Goal: Task Accomplishment & Management: Use online tool/utility

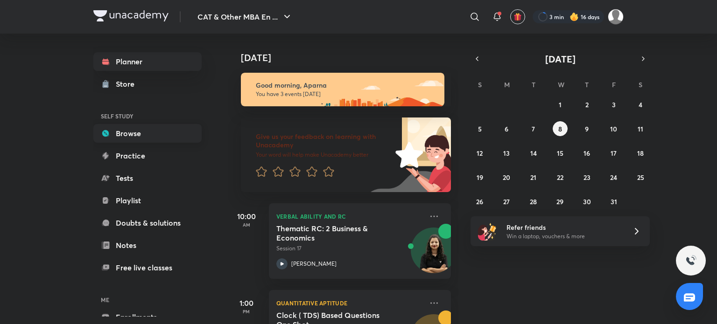
click at [140, 136] on link "Browse" at bounding box center [147, 133] width 108 height 19
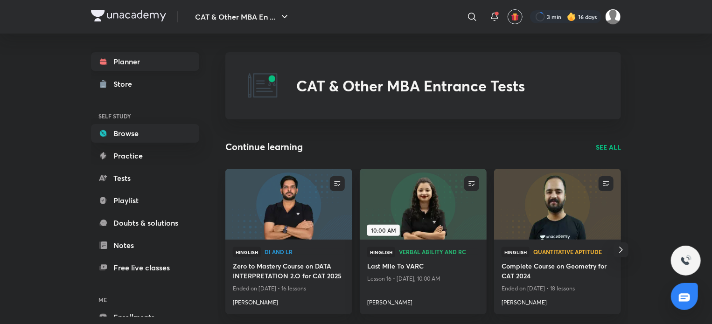
click at [135, 63] on link "Planner" at bounding box center [145, 61] width 108 height 19
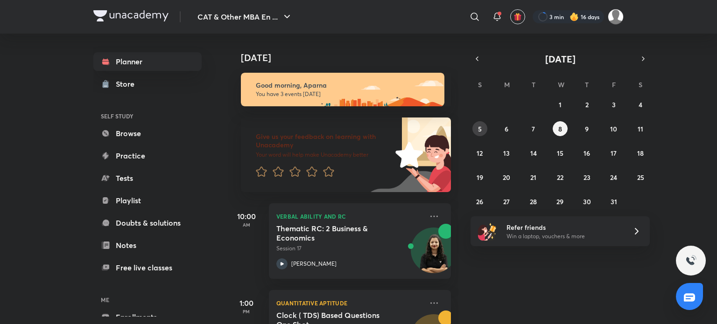
click at [479, 132] on abbr "5" at bounding box center [480, 129] width 4 height 9
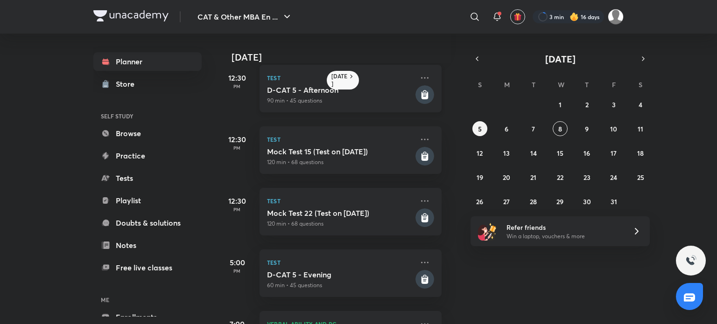
scroll to position [159, 9]
click at [347, 154] on h5 "Mock Test 15 (Test on [DATE])" at bounding box center [340, 151] width 147 height 9
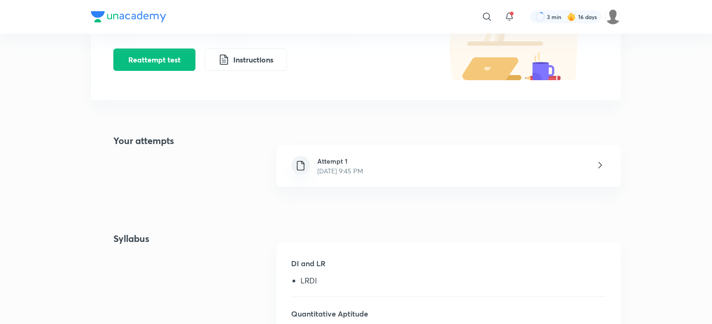
scroll to position [126, 0]
click at [345, 119] on div "Plus Test series Beyond 99 Full Mock Test Series For CAT & OMETs 2025 Mock Test…" at bounding box center [356, 169] width 530 height 487
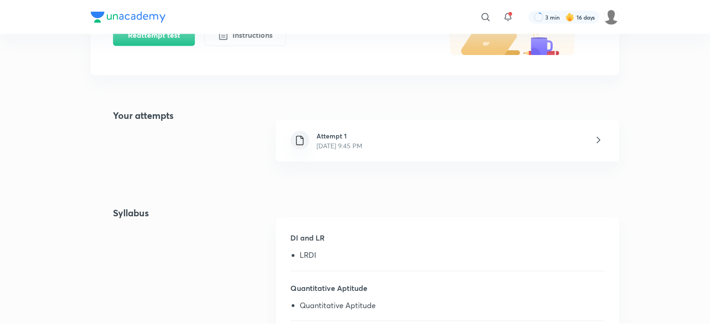
scroll to position [0, 0]
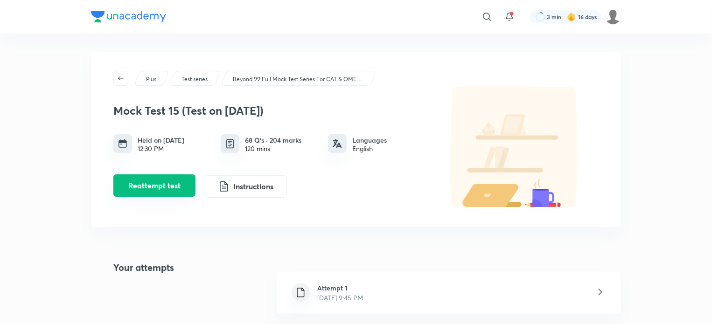
click at [141, 188] on button "Reattempt test" at bounding box center [154, 186] width 82 height 22
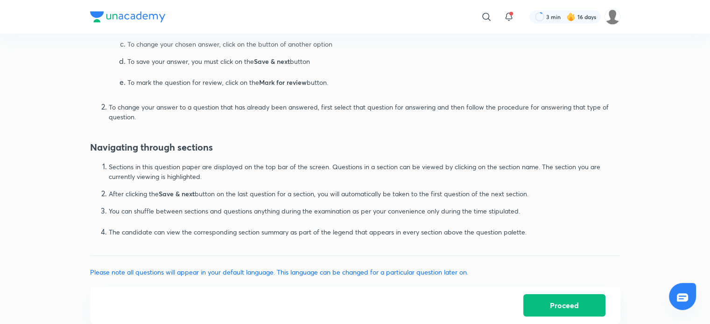
scroll to position [575, 0]
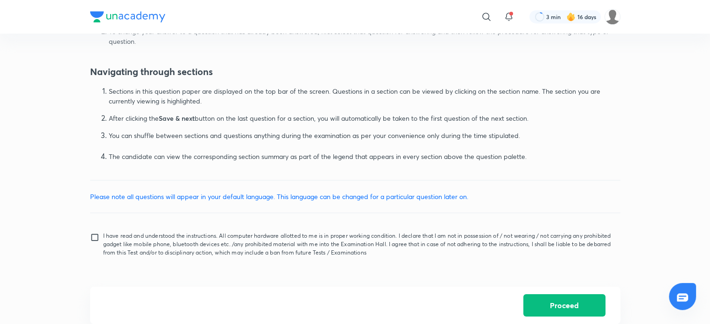
click at [94, 239] on input "I have read and understood the instructions. All computer hardware allotted to …" at bounding box center [96, 244] width 13 height 23
checkbox input "true"
click at [566, 299] on button "Proceed" at bounding box center [564, 305] width 82 height 22
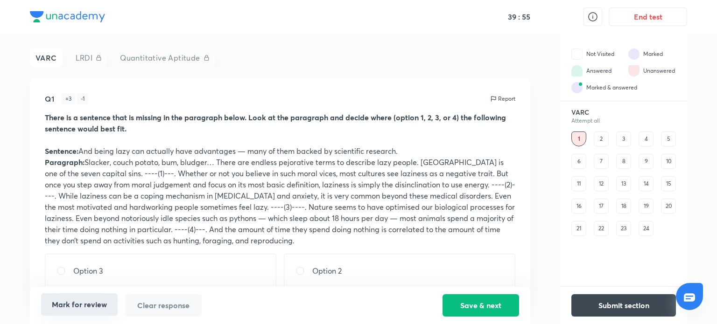
click at [97, 307] on button "Mark for review" at bounding box center [79, 305] width 77 height 22
click at [597, 136] on div "2" at bounding box center [601, 139] width 15 height 15
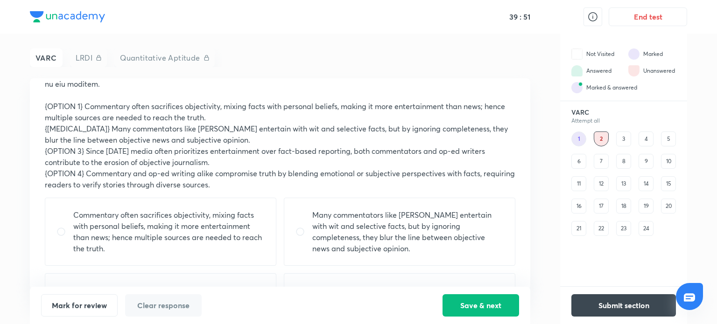
scroll to position [175, 0]
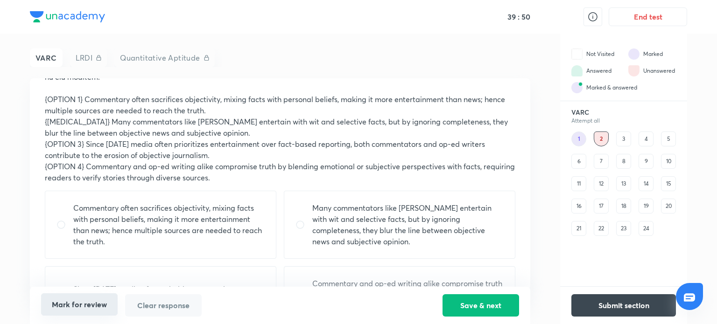
click at [84, 307] on button "Mark for review" at bounding box center [79, 305] width 77 height 22
click at [624, 140] on div "3" at bounding box center [623, 139] width 15 height 15
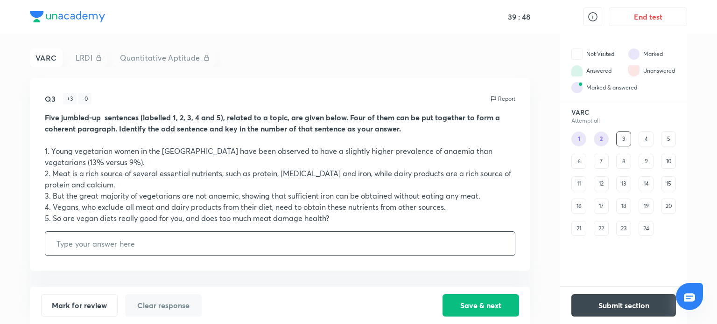
scroll to position [0, 0]
click at [103, 308] on button "Mark for review" at bounding box center [79, 305] width 77 height 22
click at [647, 138] on div "4" at bounding box center [645, 139] width 15 height 15
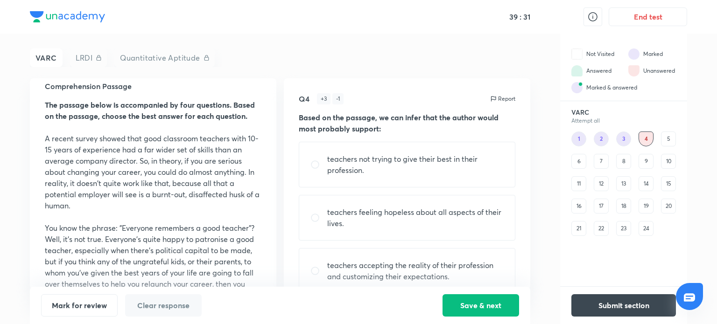
scroll to position [13, 0]
click at [667, 139] on div "5" at bounding box center [668, 139] width 15 height 15
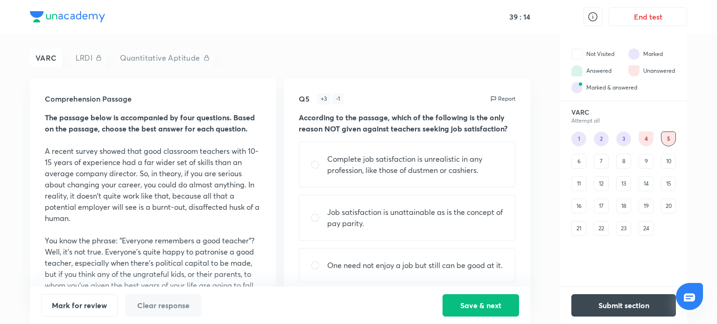
click at [577, 160] on div "6" at bounding box center [578, 161] width 15 height 15
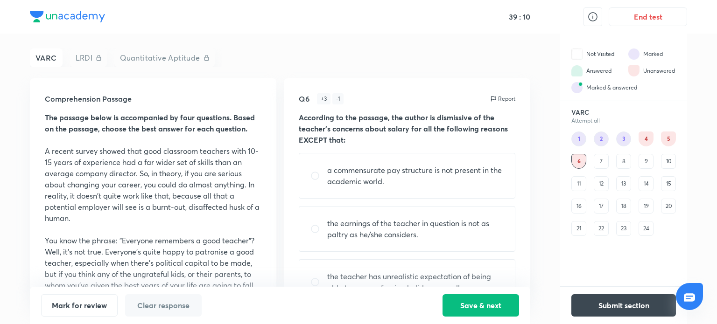
click at [597, 157] on div "7" at bounding box center [601, 161] width 15 height 15
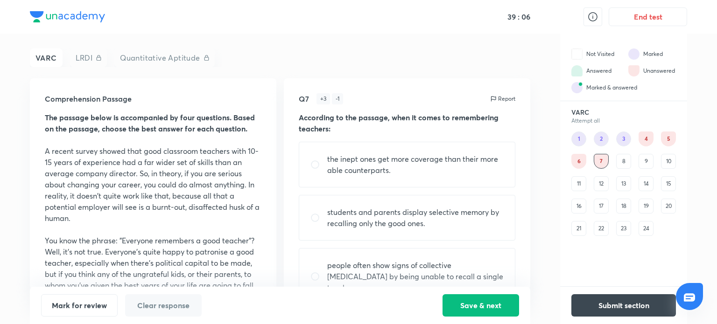
click at [622, 161] on div "8" at bounding box center [623, 161] width 15 height 15
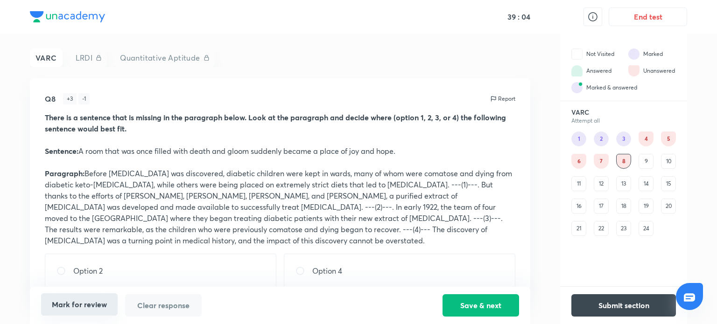
click at [92, 306] on button "Mark for review" at bounding box center [79, 305] width 77 height 22
click at [646, 163] on div "9" at bounding box center [645, 161] width 15 height 15
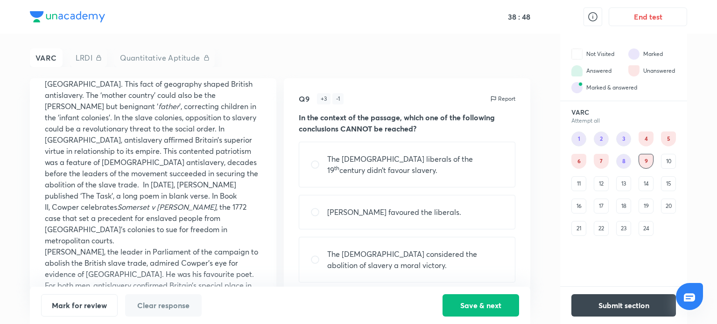
scroll to position [212, 0]
click at [667, 161] on div "10" at bounding box center [668, 161] width 15 height 15
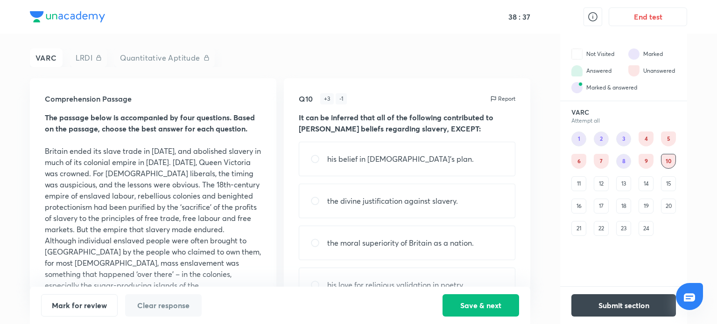
click at [580, 186] on div "11" at bounding box center [578, 183] width 15 height 15
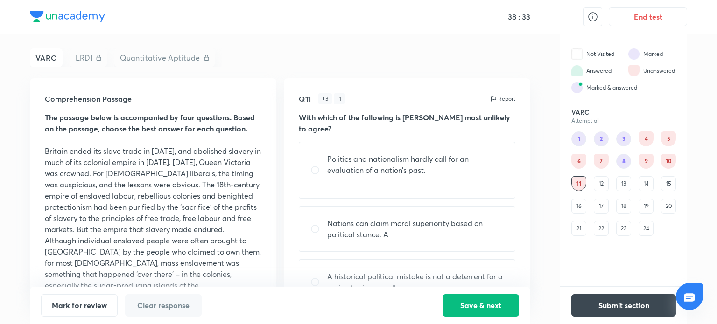
click at [598, 183] on div "12" at bounding box center [601, 183] width 15 height 15
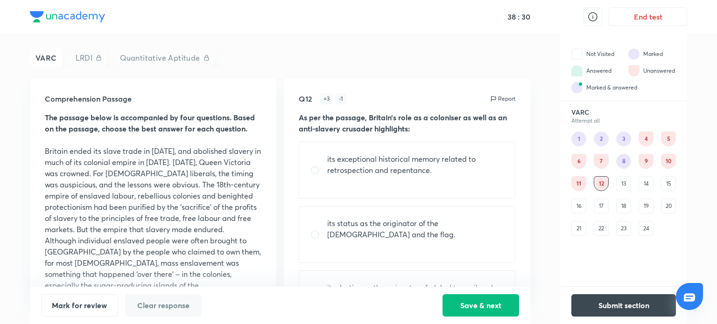
click at [620, 182] on div "13" at bounding box center [623, 183] width 15 height 15
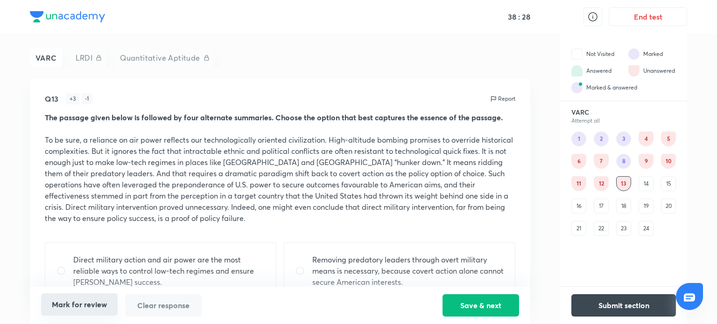
click at [97, 308] on button "Mark for review" at bounding box center [79, 305] width 77 height 22
click at [643, 186] on div "14" at bounding box center [645, 183] width 15 height 15
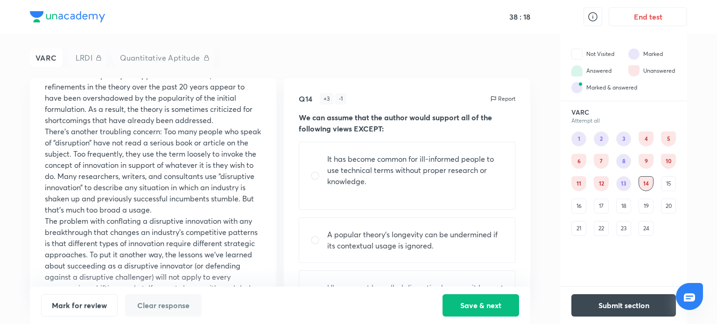
scroll to position [166, 0]
click at [601, 205] on div "17" at bounding box center [601, 206] width 15 height 15
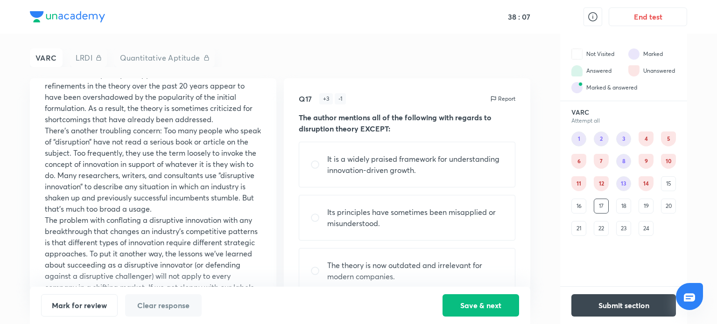
scroll to position [0, 0]
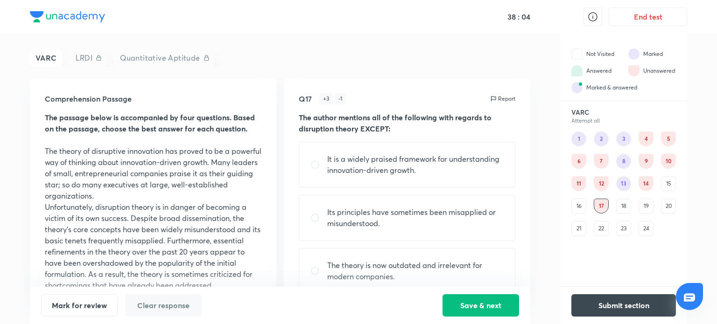
click at [627, 204] on div "18" at bounding box center [623, 206] width 15 height 15
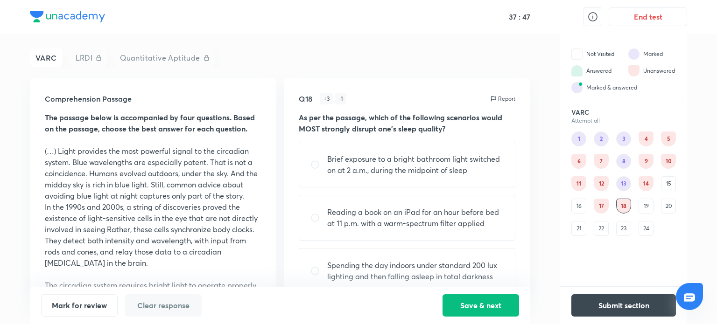
click at [647, 134] on div "4" at bounding box center [645, 139] width 15 height 15
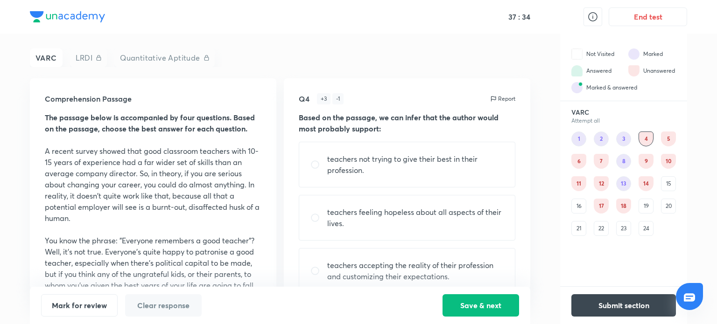
click at [668, 135] on div "5" at bounding box center [668, 139] width 15 height 15
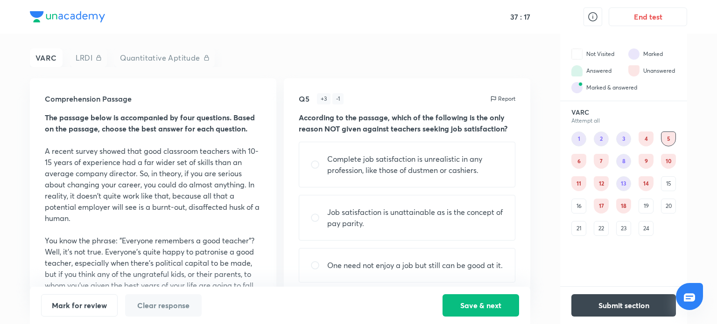
click at [580, 160] on div "6" at bounding box center [578, 161] width 15 height 15
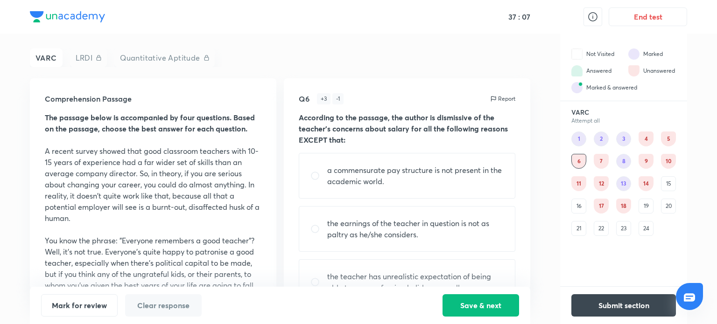
click at [600, 164] on div "7" at bounding box center [601, 161] width 15 height 15
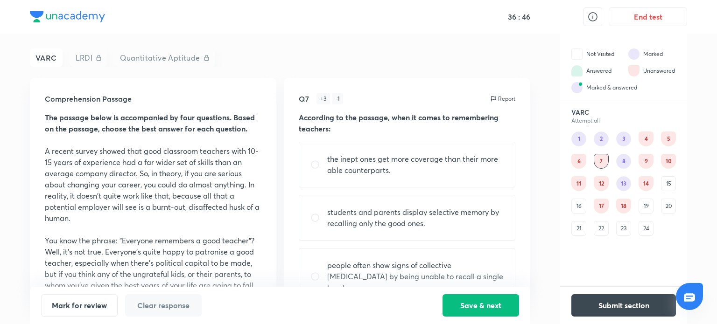
click at [623, 163] on div "8" at bounding box center [623, 161] width 15 height 15
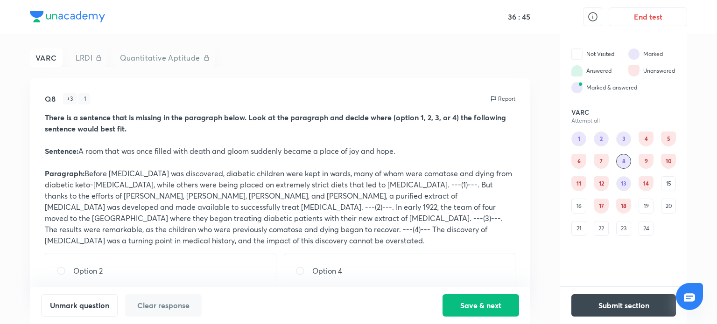
click at [645, 141] on div "4" at bounding box center [645, 139] width 15 height 15
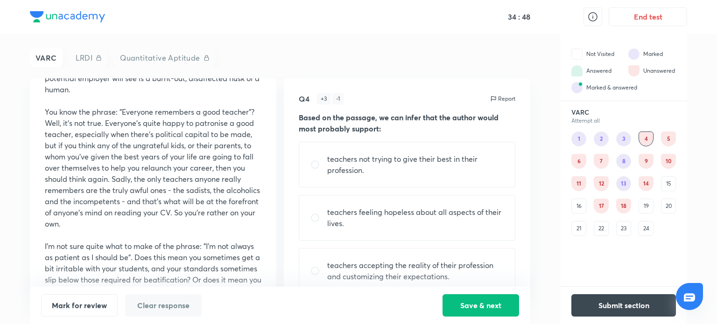
click at [645, 140] on div "4" at bounding box center [645, 139] width 15 height 15
click at [669, 142] on div "5" at bounding box center [668, 139] width 15 height 15
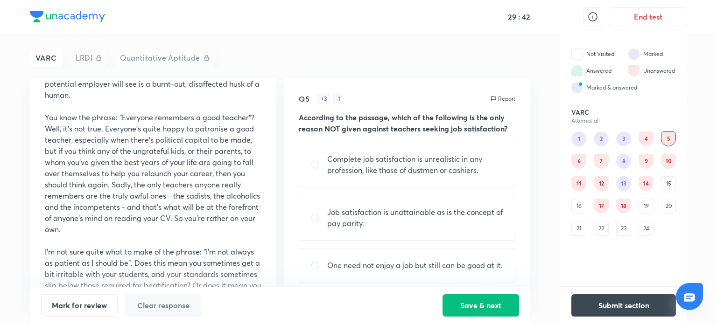
scroll to position [261, 0]
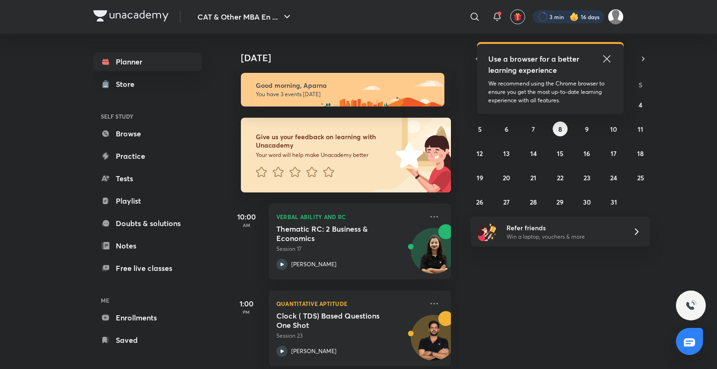
click at [559, 13] on div at bounding box center [567, 16] width 71 height 13
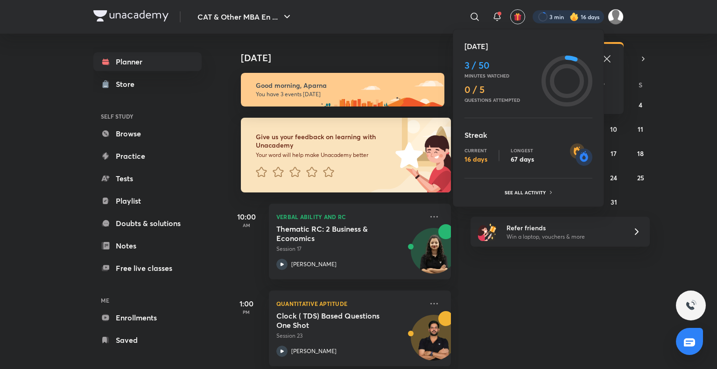
click at [533, 182] on ul "Today 3 / 50 Minutes watched 0 / 5 Questions attempted Streak Current 16 days L…" at bounding box center [528, 120] width 128 height 158
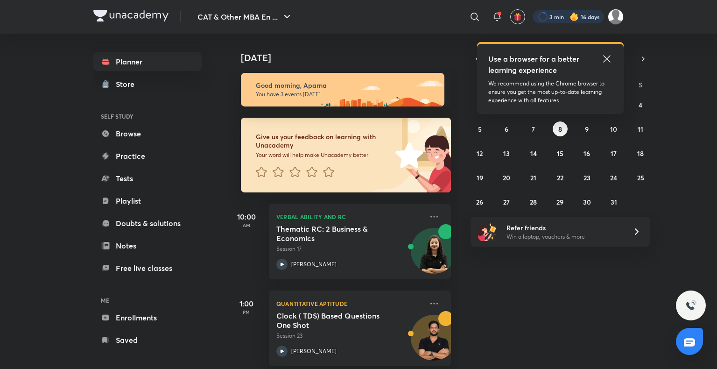
click at [579, 13] on div at bounding box center [567, 16] width 71 height 13
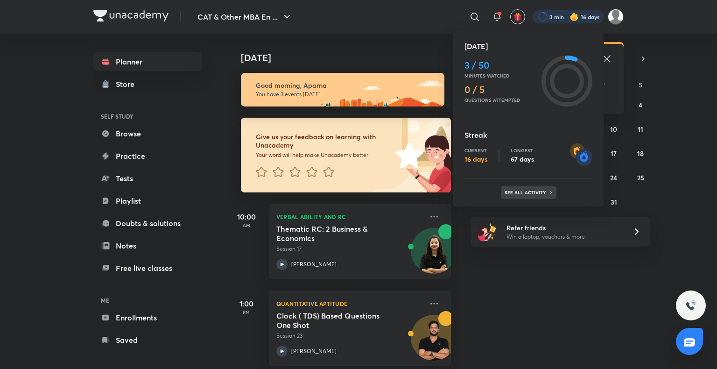
click at [532, 187] on div "See all activity" at bounding box center [529, 192] width 56 height 13
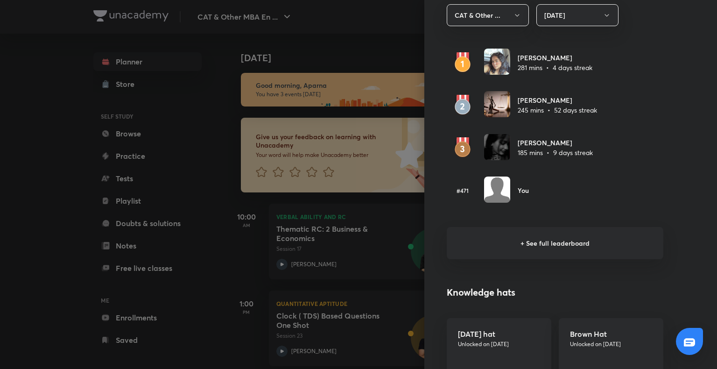
scroll to position [582, 0]
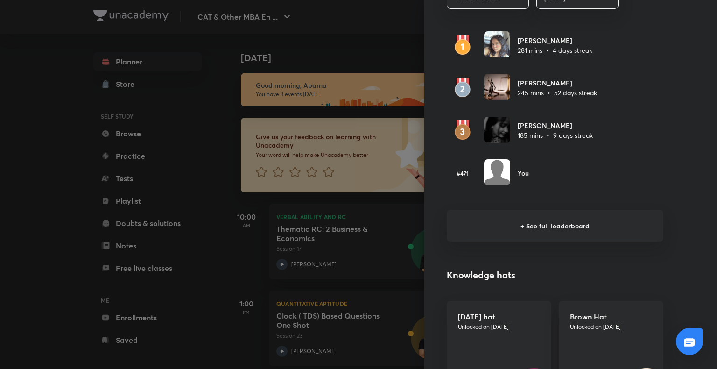
click at [530, 229] on h6 "+ See full leaderboard" at bounding box center [555, 226] width 217 height 32
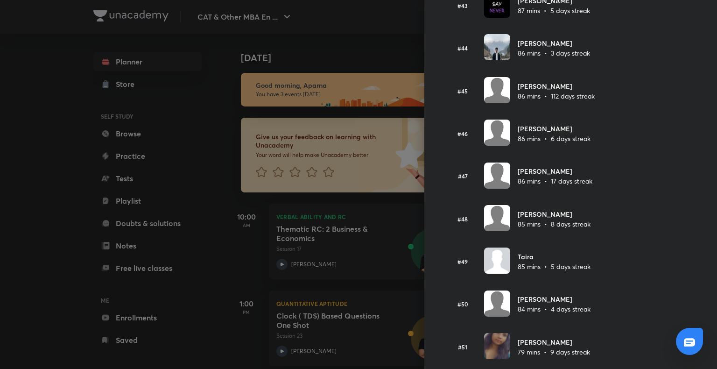
scroll to position [1860, 0]
click at [45, 122] on div at bounding box center [358, 184] width 717 height 369
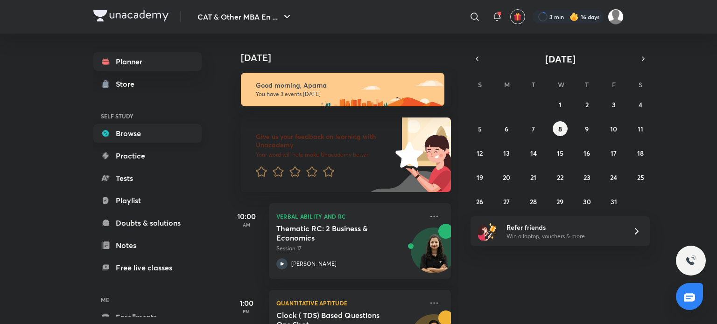
click at [143, 130] on link "Browse" at bounding box center [147, 133] width 108 height 19
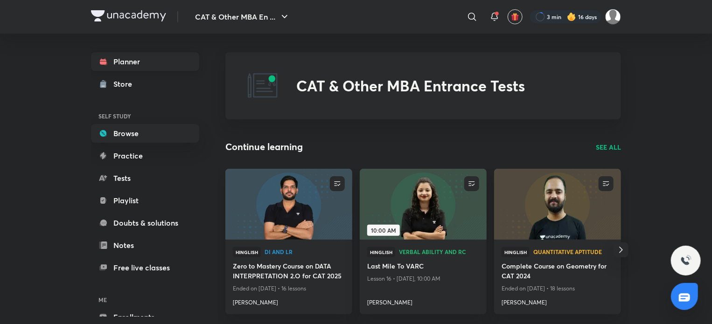
click at [121, 64] on link "Planner" at bounding box center [145, 61] width 108 height 19
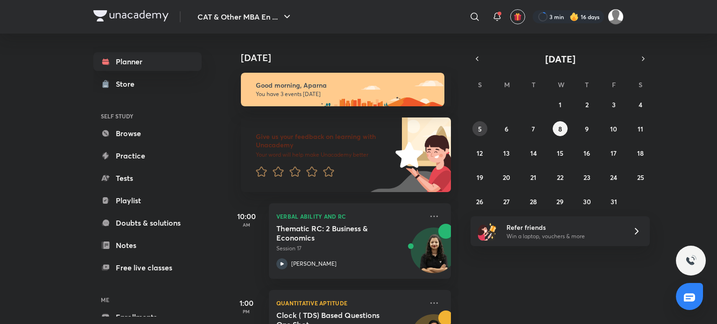
click at [483, 132] on button "5" at bounding box center [479, 128] width 15 height 15
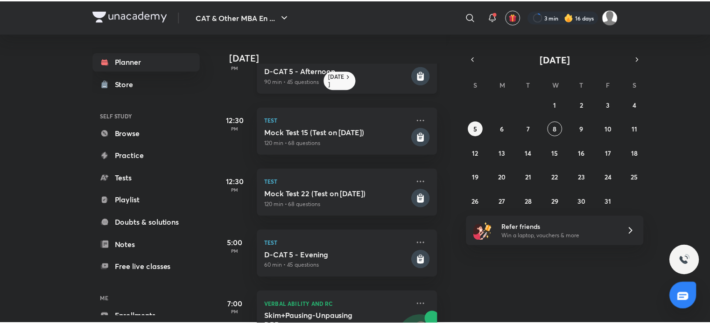
scroll to position [177, 9]
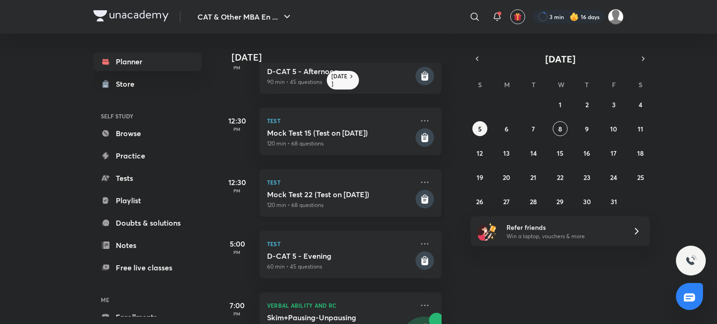
click at [396, 193] on h5 "Mock Test 22 (Test on [DATE])" at bounding box center [340, 194] width 147 height 9
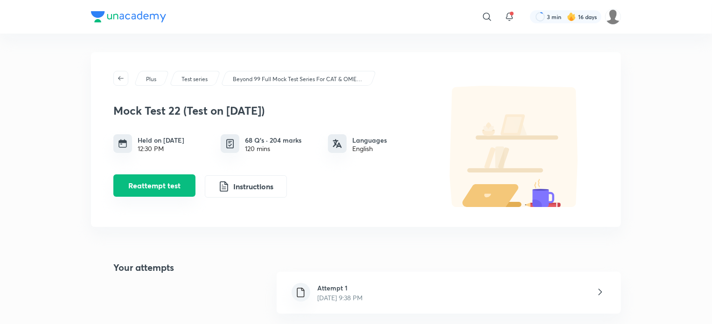
click at [170, 183] on button "Reattempt test" at bounding box center [154, 186] width 82 height 22
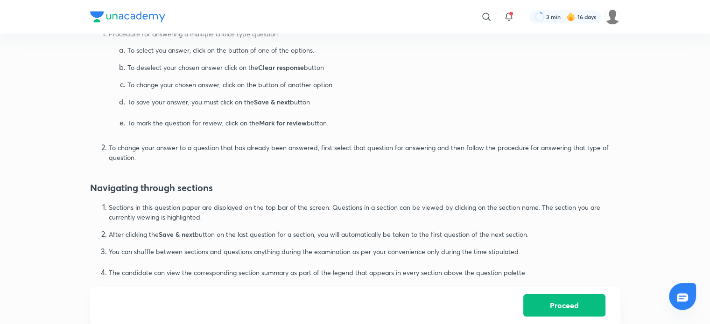
scroll to position [575, 0]
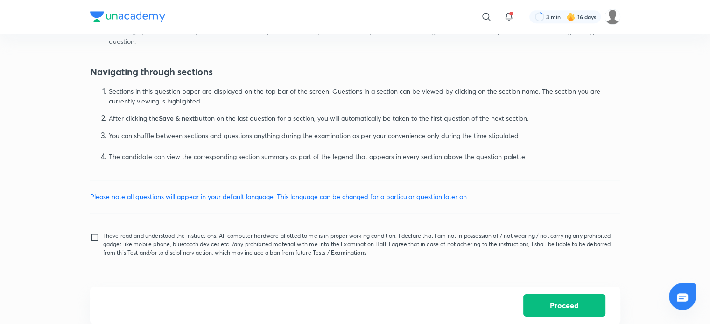
click at [97, 238] on input "I have read and understood the instructions. All computer hardware allotted to …" at bounding box center [96, 244] width 13 height 23
checkbox input "true"
click at [551, 308] on button "Proceed" at bounding box center [564, 305] width 82 height 22
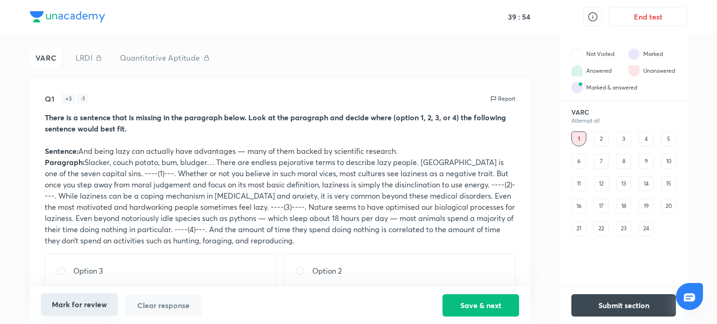
click at [90, 308] on button "Mark for review" at bounding box center [79, 305] width 77 height 22
click at [602, 136] on div "2" at bounding box center [601, 139] width 15 height 15
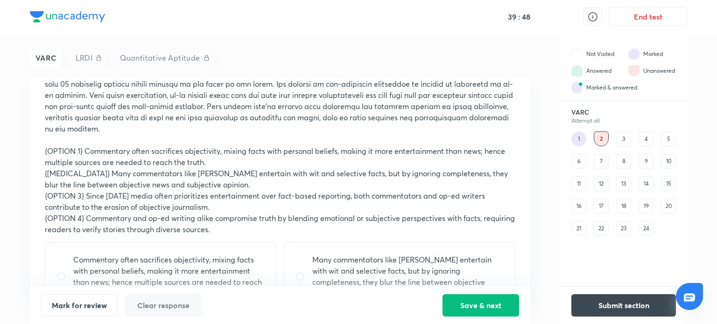
scroll to position [223, 0]
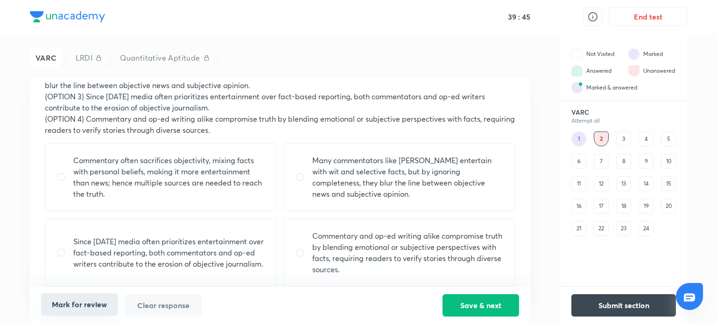
click at [100, 301] on button "Mark for review" at bounding box center [79, 305] width 77 height 22
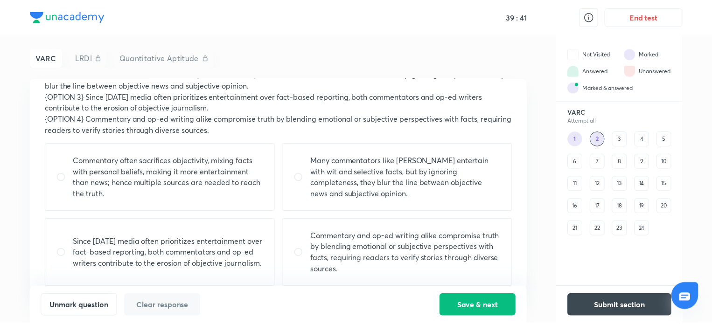
scroll to position [0, 0]
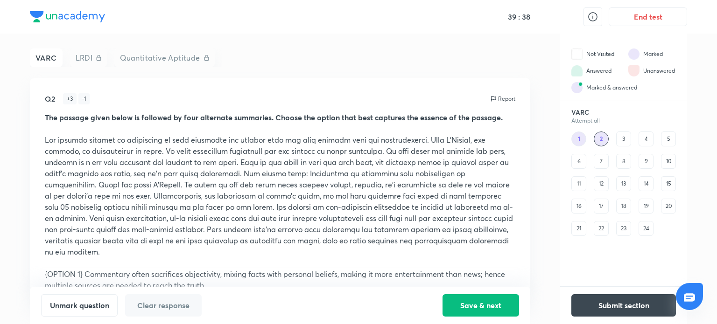
click at [620, 139] on div "3" at bounding box center [623, 139] width 15 height 15
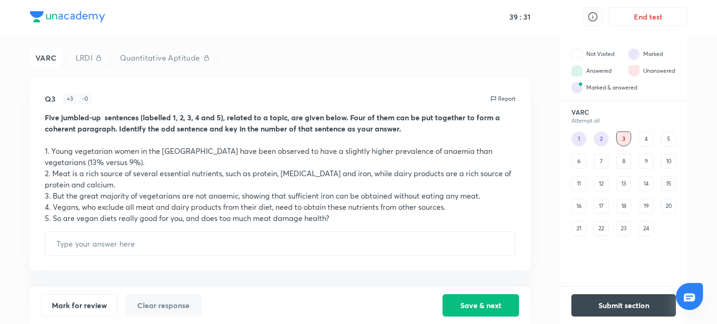
click at [640, 140] on div "4" at bounding box center [645, 139] width 15 height 15
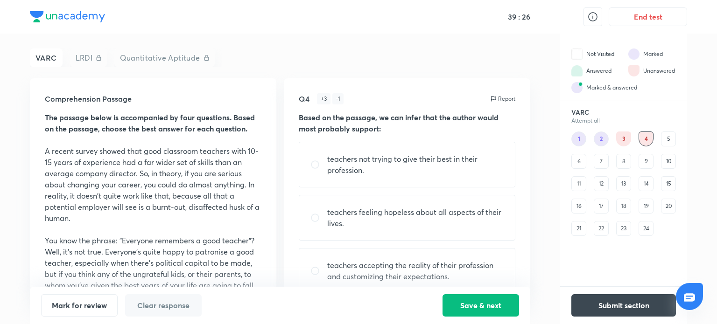
click at [621, 138] on div "3" at bounding box center [623, 139] width 15 height 15
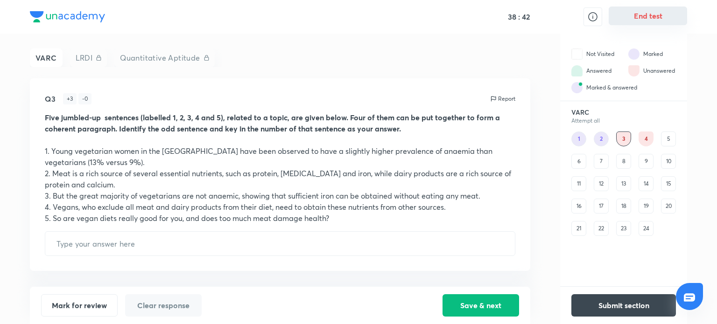
click at [655, 14] on button "End test" at bounding box center [647, 16] width 78 height 19
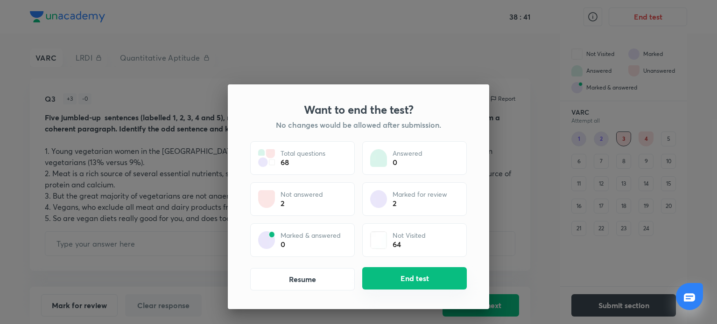
click at [435, 286] on button "End test" at bounding box center [414, 278] width 105 height 22
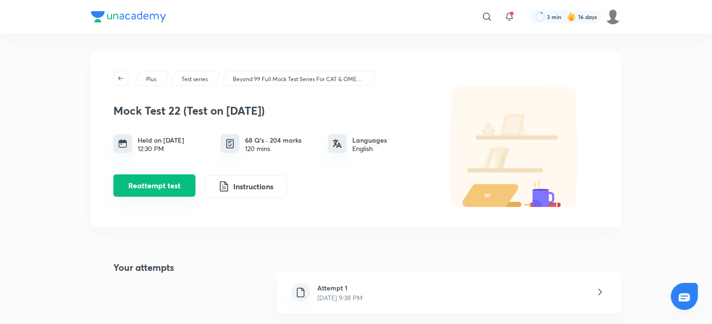
click at [162, 184] on button "Reattempt test" at bounding box center [154, 186] width 82 height 22
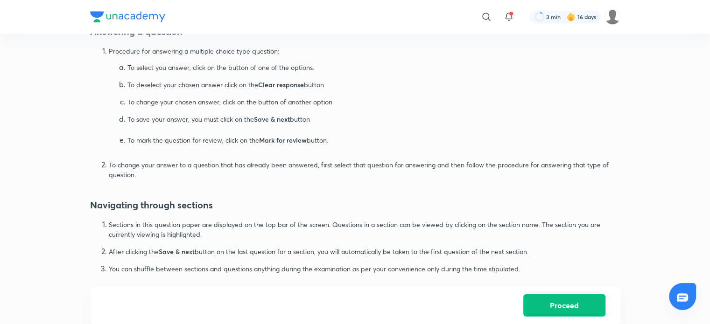
scroll to position [575, 0]
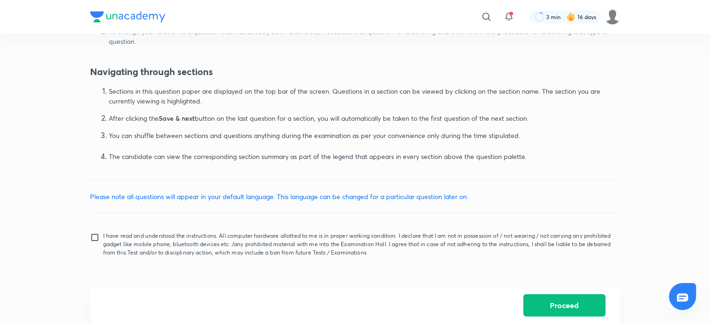
click at [98, 240] on input "I have read and understood the instructions. All computer hardware allotted to …" at bounding box center [96, 244] width 13 height 23
checkbox input "true"
click at [565, 307] on button "Proceed" at bounding box center [564, 305] width 82 height 22
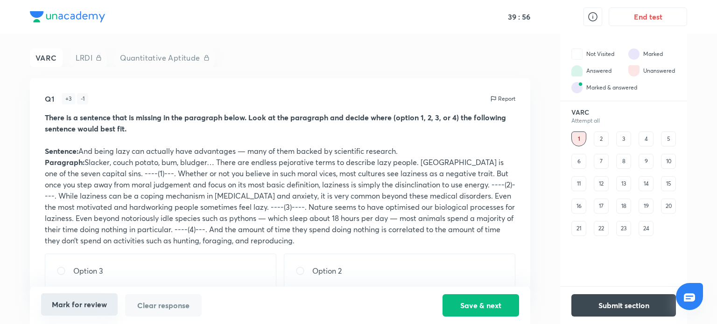
click at [102, 313] on button "Mark for review" at bounding box center [79, 305] width 77 height 22
click at [601, 140] on div "2" at bounding box center [601, 139] width 15 height 15
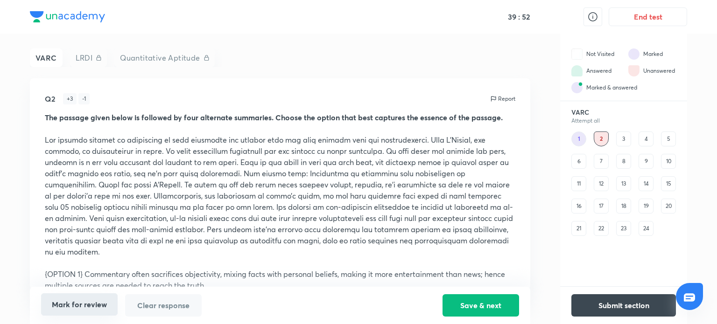
click at [84, 300] on button "Mark for review" at bounding box center [79, 305] width 77 height 22
click at [623, 140] on div "3" at bounding box center [623, 139] width 15 height 15
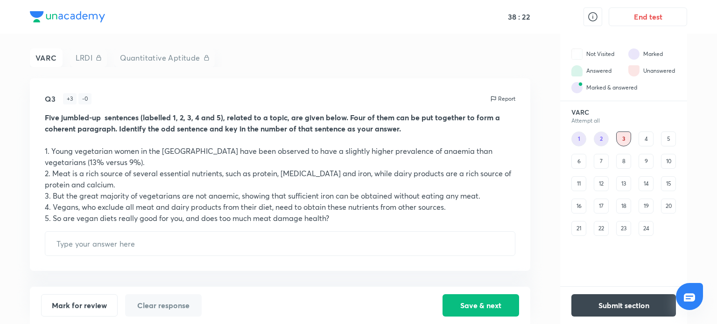
drag, startPoint x: 235, startPoint y: 204, endPoint x: 0, endPoint y: 199, distance: 235.2
click at [0, 199] on div "38 : 22 End test VARC LRDI Quantitative Aptitude Q3 + 3 - 0 Report Five jumbled…" at bounding box center [358, 162] width 717 height 324
click at [111, 243] on input "text" at bounding box center [279, 244] width 469 height 24
type input "2"
click at [477, 301] on button "Save & next" at bounding box center [480, 305] width 77 height 22
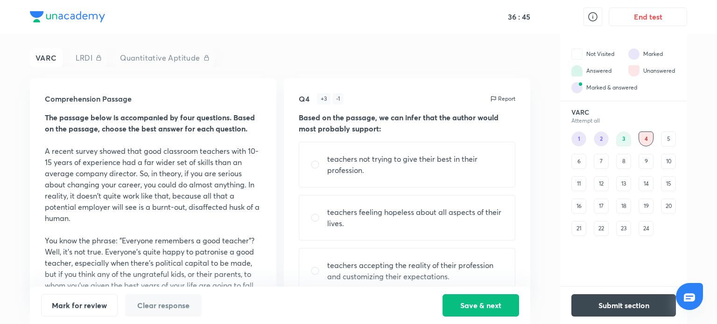
click at [664, 134] on div "5" at bounding box center [668, 139] width 15 height 15
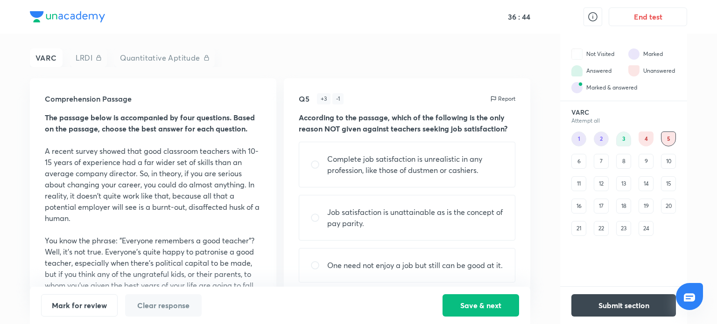
click at [578, 164] on div "6" at bounding box center [578, 161] width 15 height 15
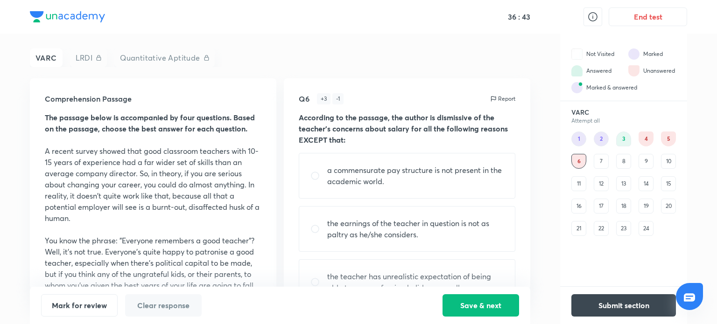
click at [600, 162] on div "7" at bounding box center [601, 161] width 15 height 15
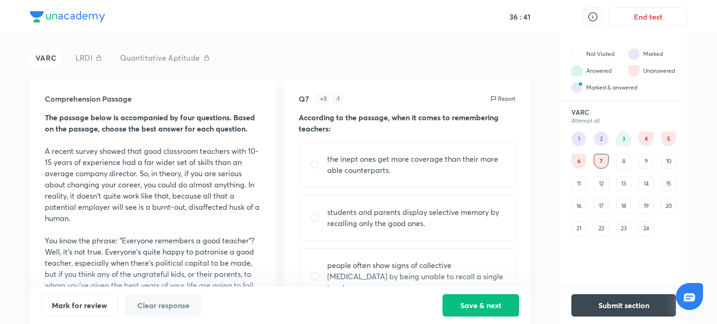
click at [629, 156] on div "8" at bounding box center [623, 161] width 15 height 15
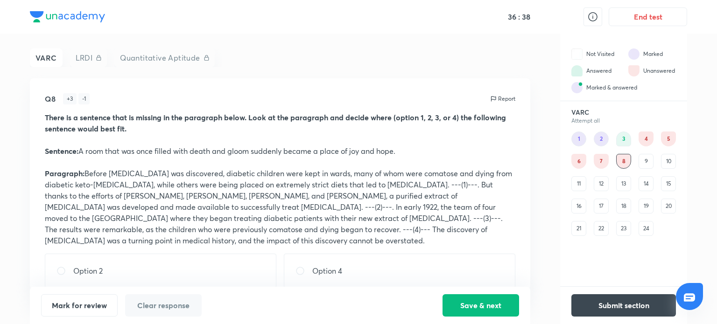
click at [580, 139] on div "1" at bounding box center [578, 139] width 15 height 15
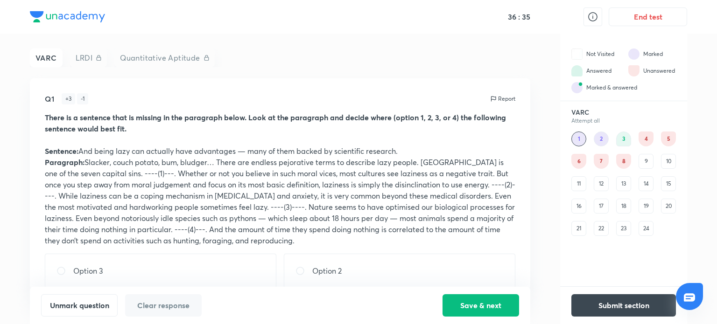
click at [601, 138] on div "2" at bounding box center [601, 139] width 15 height 15
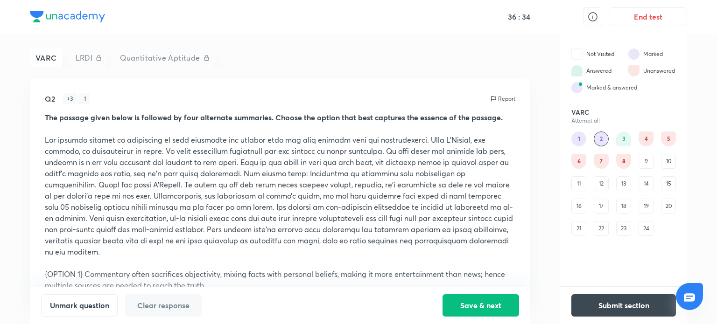
scroll to position [218, 0]
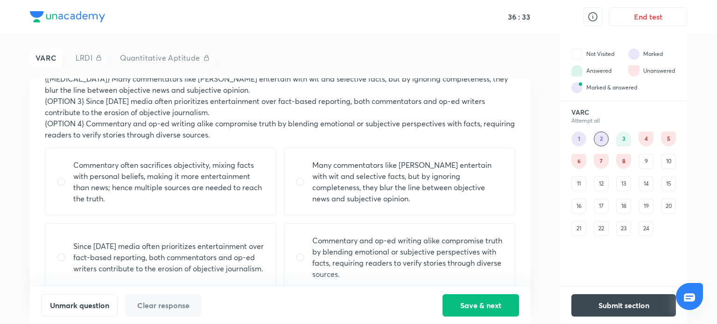
click at [597, 163] on div "7" at bounding box center [601, 161] width 15 height 15
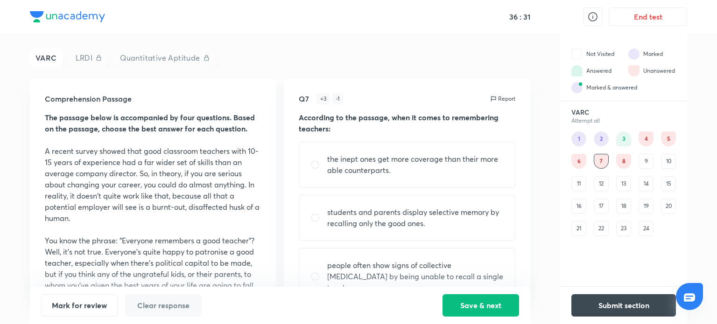
click at [622, 162] on div "8" at bounding box center [623, 161] width 15 height 15
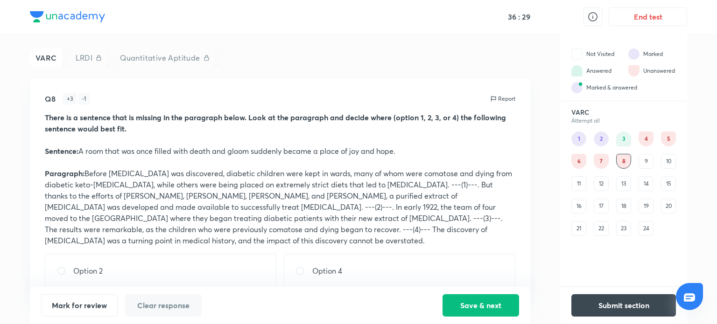
click at [646, 161] on div "9" at bounding box center [645, 161] width 15 height 15
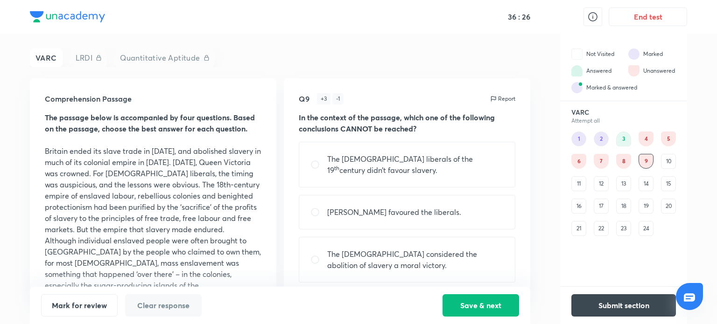
click at [668, 163] on div "10" at bounding box center [668, 161] width 15 height 15
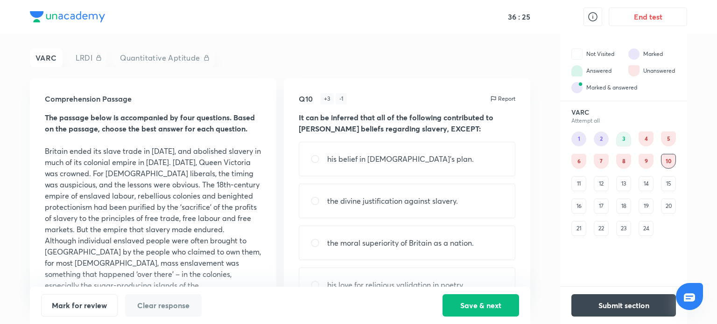
click at [579, 183] on div "11" at bounding box center [578, 183] width 15 height 15
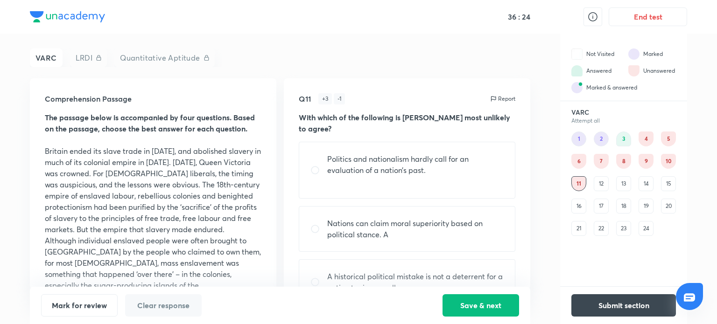
click at [599, 184] on div "12" at bounding box center [601, 183] width 15 height 15
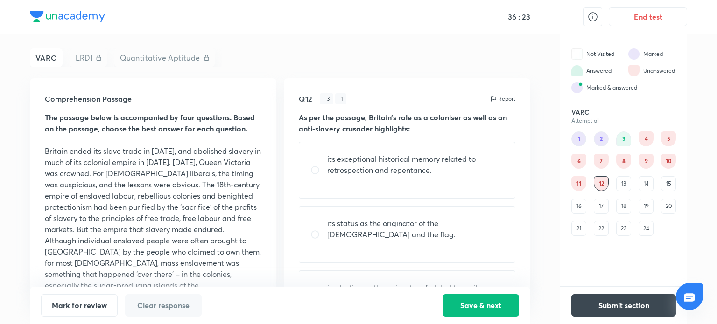
click at [632, 184] on div "1 2 3 4 5 6 7 8 9 10 11 12 13 14 15 16 17 18 19 20 21 22 23 24" at bounding box center [623, 184] width 105 height 105
click at [627, 184] on div "13" at bounding box center [623, 183] width 15 height 15
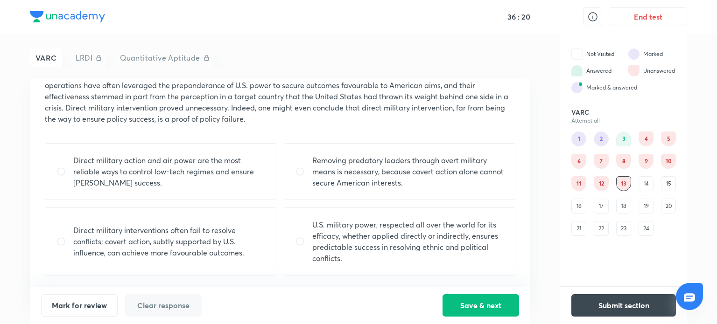
scroll to position [0, 0]
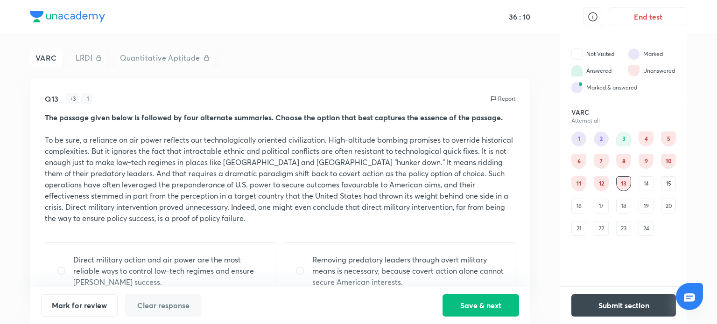
click at [648, 182] on div "14" at bounding box center [645, 183] width 15 height 15
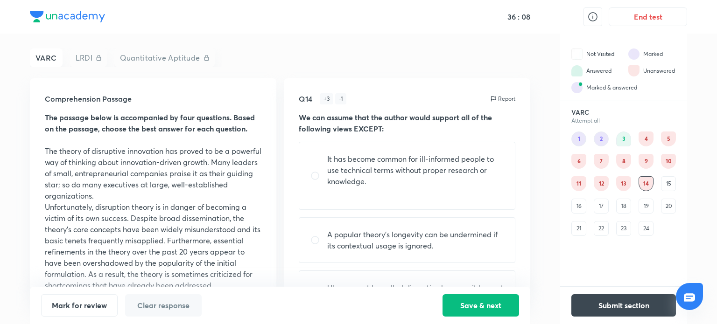
click at [623, 184] on div "13" at bounding box center [623, 183] width 15 height 15
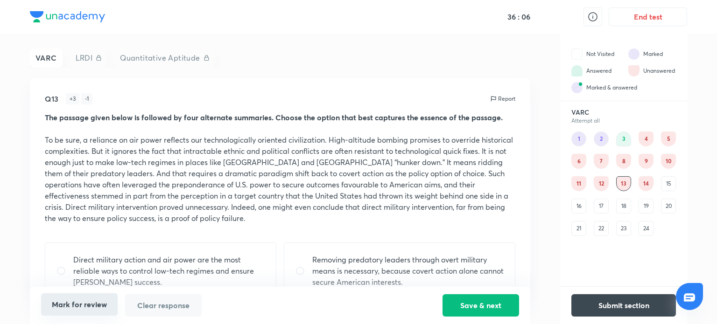
click at [98, 304] on button "Mark for review" at bounding box center [79, 305] width 77 height 22
click at [645, 181] on div "14" at bounding box center [645, 183] width 15 height 15
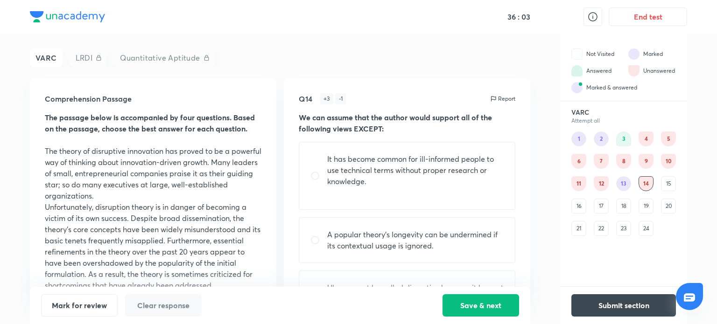
click at [668, 182] on div "15" at bounding box center [668, 183] width 15 height 15
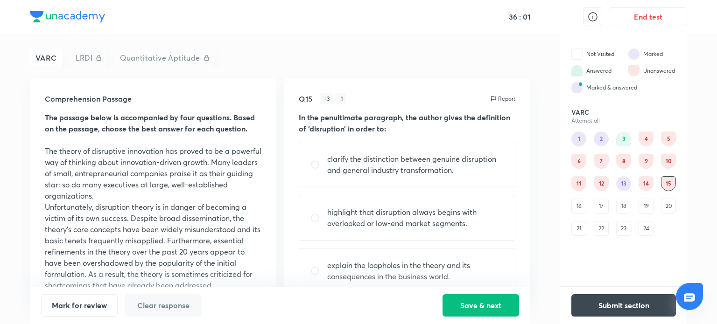
click at [580, 211] on div "16" at bounding box center [578, 206] width 15 height 15
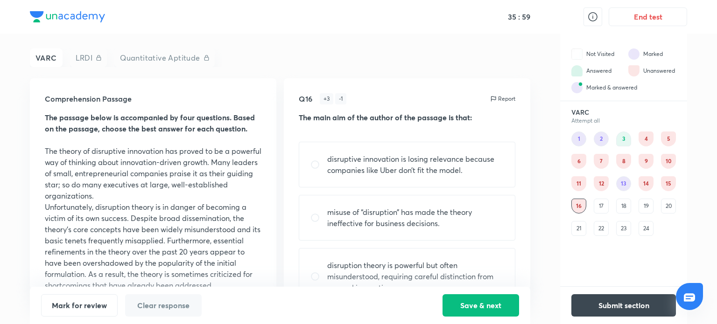
click at [600, 205] on div "17" at bounding box center [601, 206] width 15 height 15
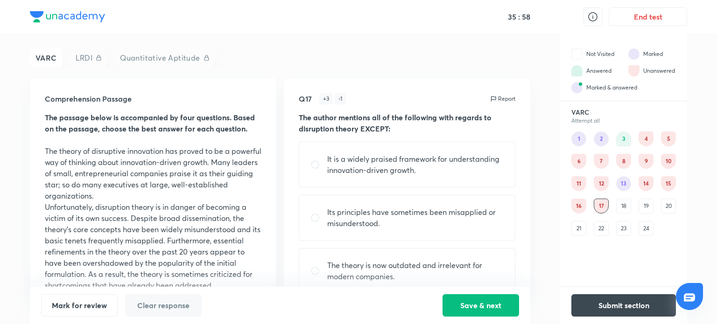
click at [622, 209] on div "18" at bounding box center [623, 206] width 15 height 15
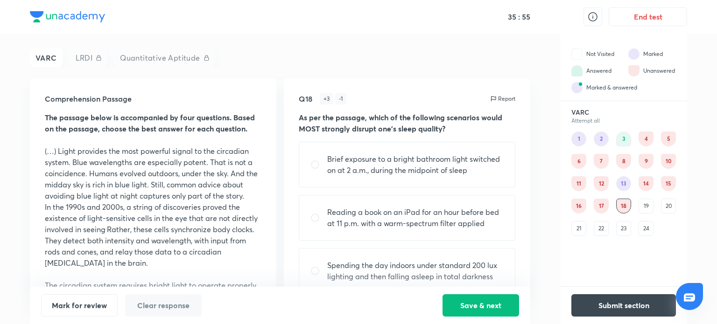
click at [647, 207] on div "19" at bounding box center [645, 206] width 15 height 15
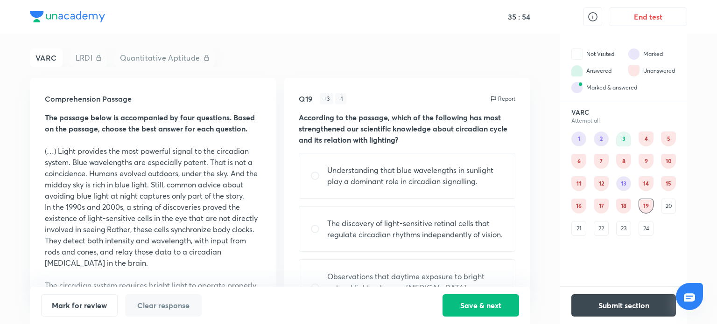
click at [664, 207] on div "20" at bounding box center [668, 206] width 15 height 15
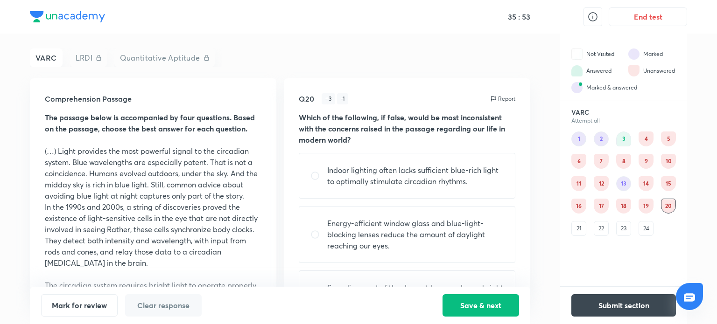
click at [586, 228] on div "1 2 3 4 5 6 7 8 9 10 11 12 13 14 15 16 17 18 19 20 21 22 23 24" at bounding box center [623, 184] width 105 height 105
click at [580, 228] on div "21" at bounding box center [578, 228] width 15 height 15
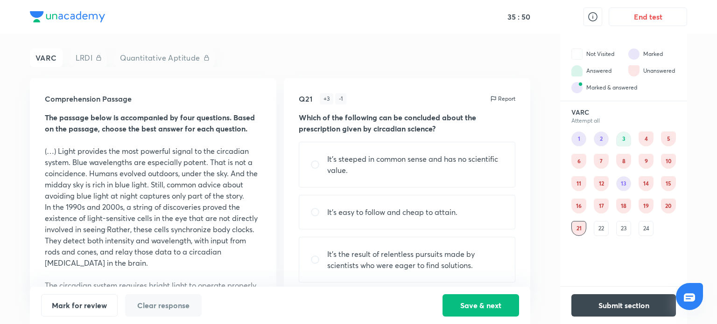
click at [598, 228] on div "22" at bounding box center [601, 228] width 15 height 15
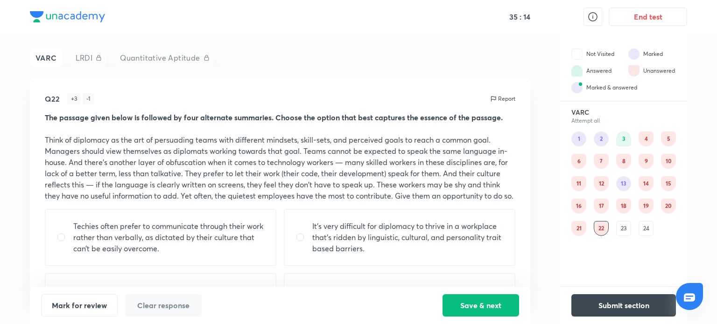
click at [624, 226] on div "23" at bounding box center [623, 228] width 15 height 15
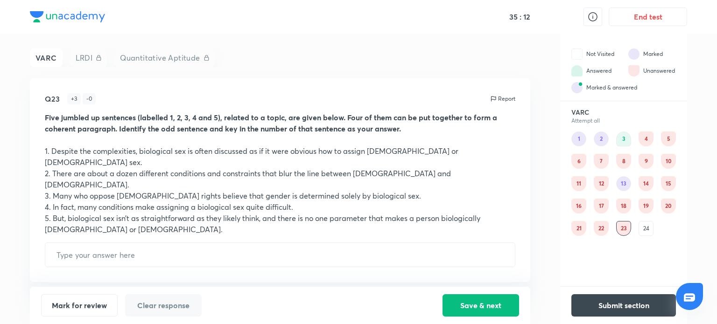
click at [642, 226] on div "24" at bounding box center [645, 228] width 15 height 15
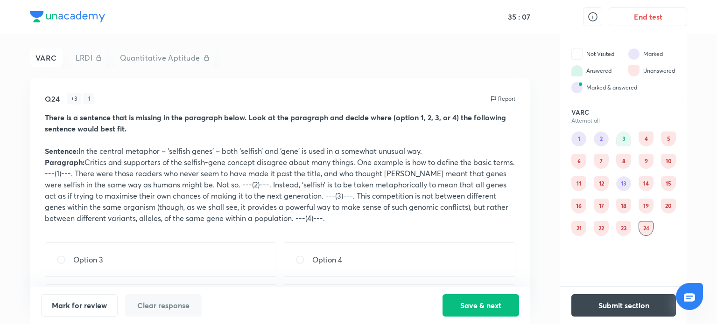
click at [627, 231] on div "23" at bounding box center [623, 228] width 15 height 15
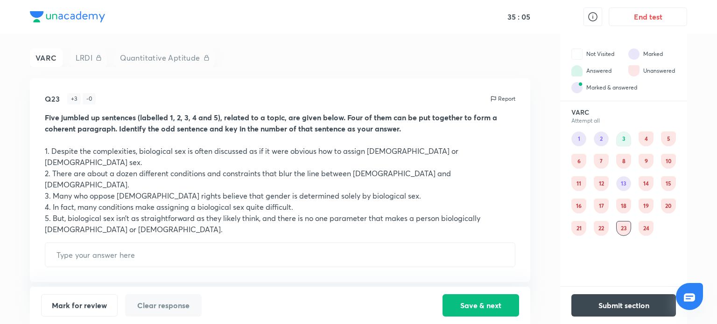
click at [602, 229] on div "22" at bounding box center [601, 228] width 15 height 15
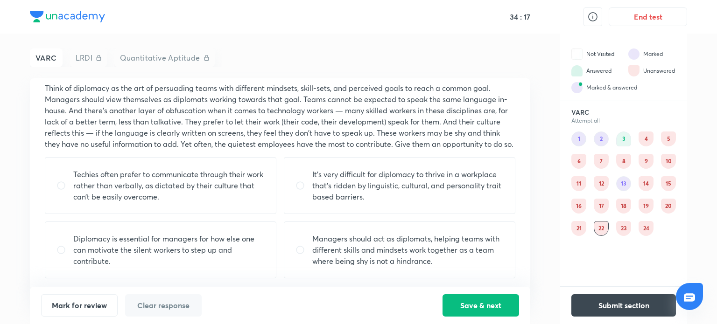
scroll to position [55, 0]
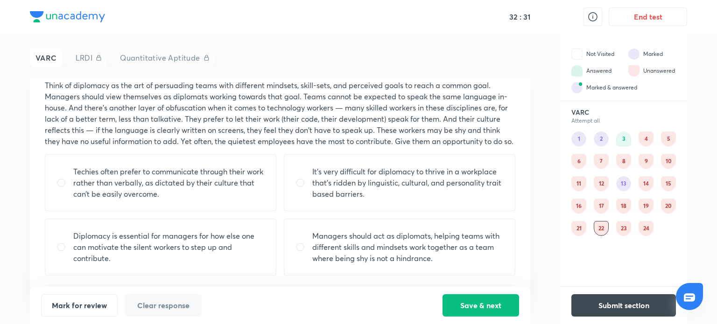
click at [58, 246] on input "radio" at bounding box center [64, 247] width 17 height 9
radio input "true"
click at [494, 311] on button "Save & next" at bounding box center [480, 305] width 77 height 22
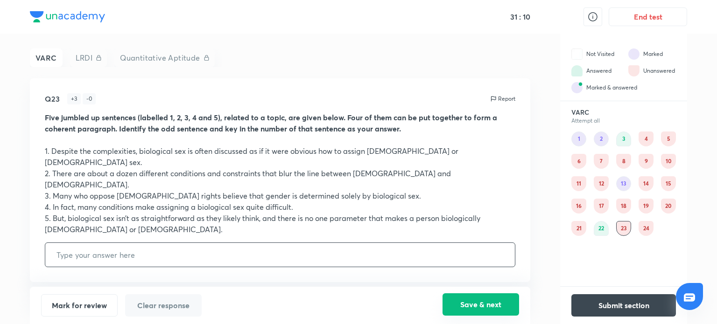
scroll to position [0, 0]
click at [123, 243] on input "text" at bounding box center [279, 255] width 469 height 24
type input "3"
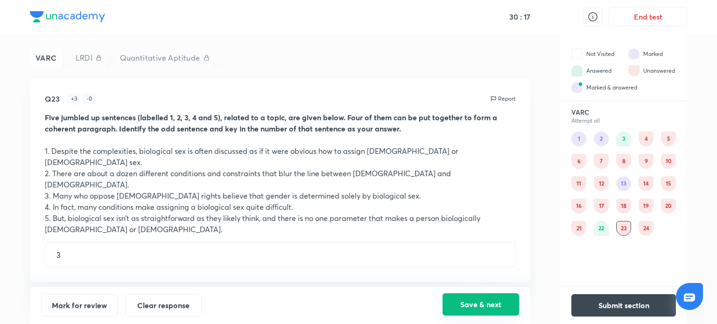
click at [464, 299] on button "Save & next" at bounding box center [480, 305] width 77 height 22
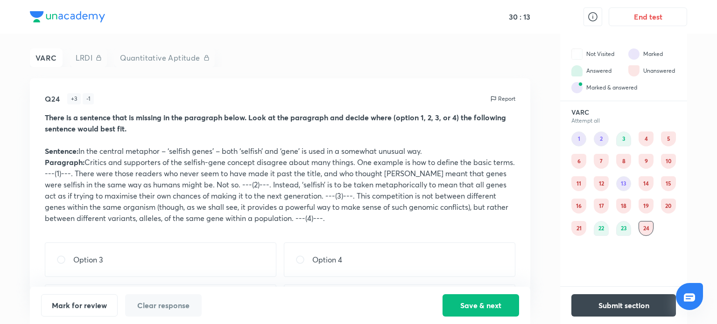
click at [644, 139] on div "4" at bounding box center [645, 139] width 15 height 15
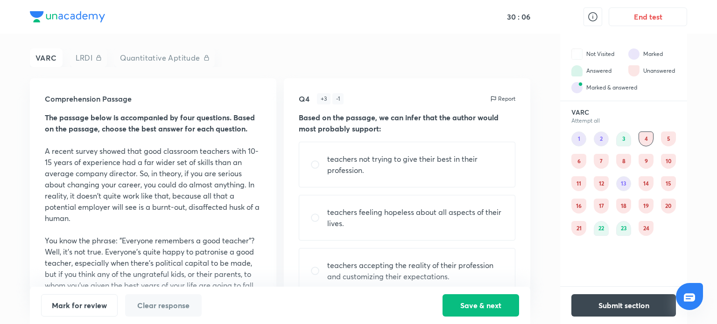
click at [671, 136] on div "5" at bounding box center [668, 139] width 15 height 15
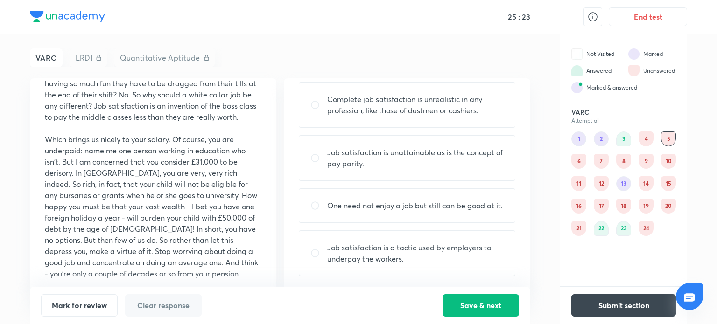
scroll to position [429, 0]
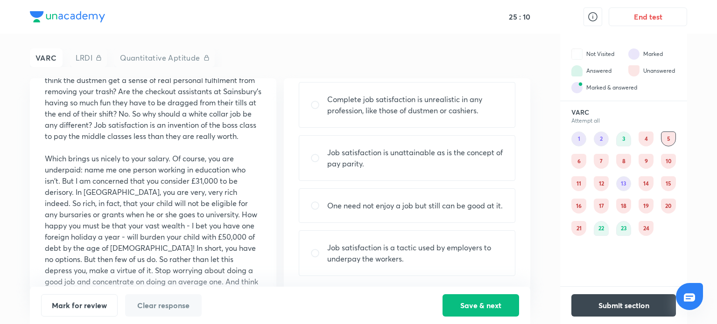
click at [314, 205] on input "radio" at bounding box center [318, 205] width 17 height 9
radio input "true"
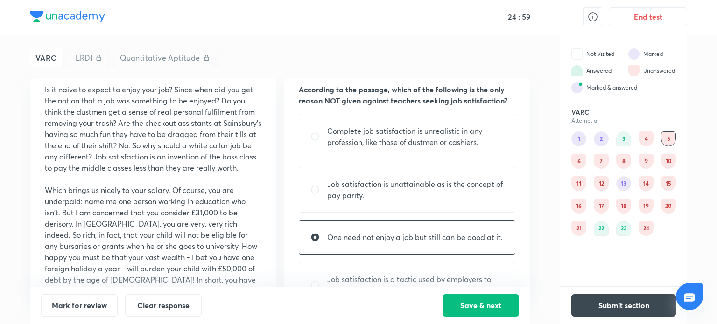
scroll to position [60, 0]
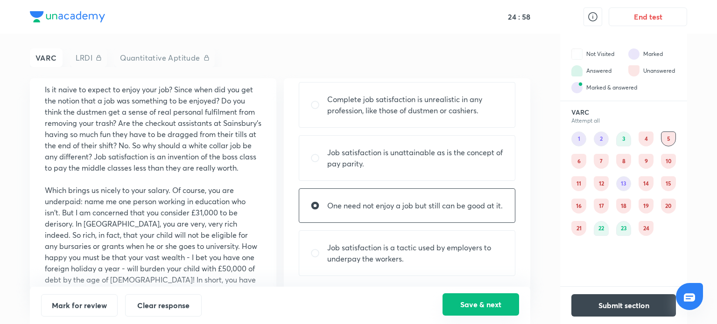
click at [476, 307] on button "Save & next" at bounding box center [480, 305] width 77 height 22
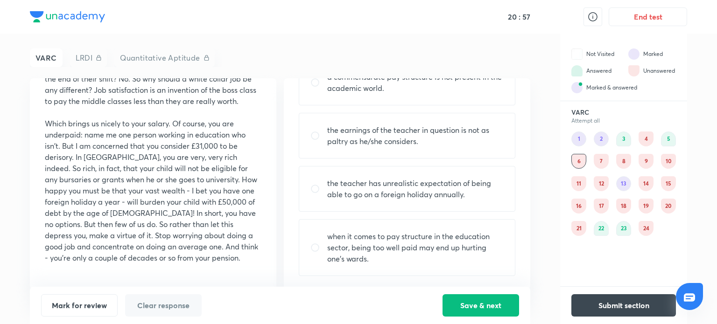
scroll to position [54, 0]
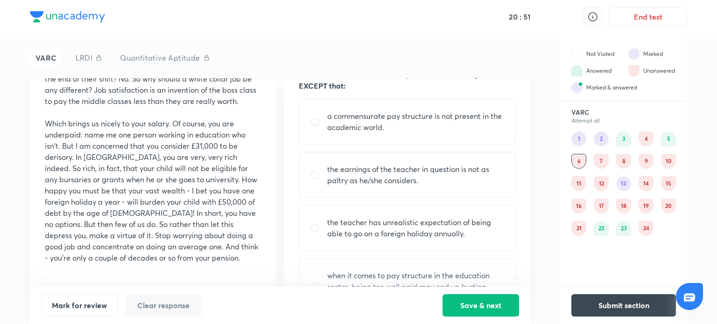
click at [315, 228] on input "radio" at bounding box center [318, 228] width 17 height 9
radio input "true"
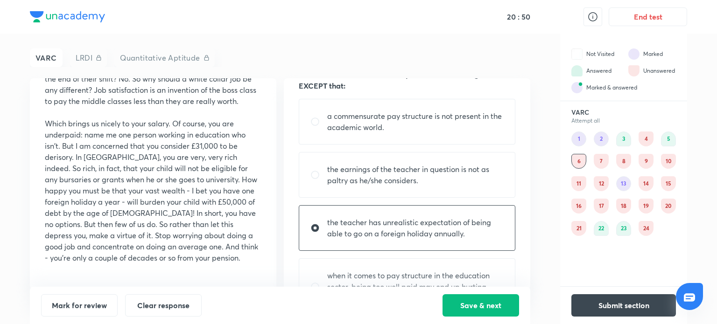
scroll to position [0, 0]
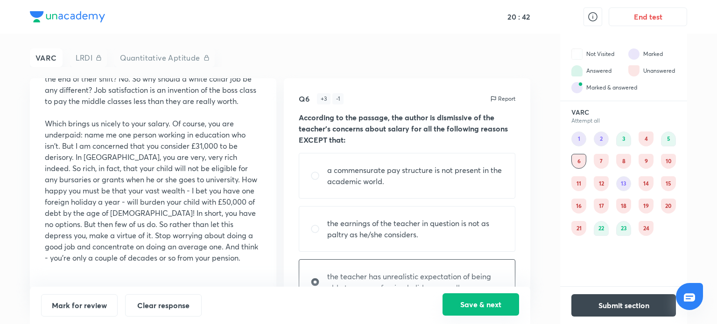
click at [483, 308] on button "Save & next" at bounding box center [480, 305] width 77 height 22
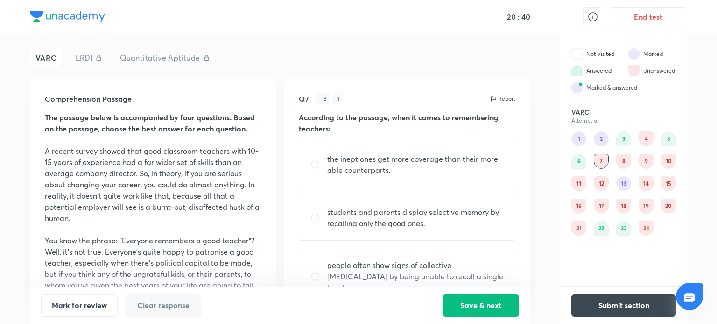
click at [648, 133] on div "4" at bounding box center [645, 139] width 15 height 15
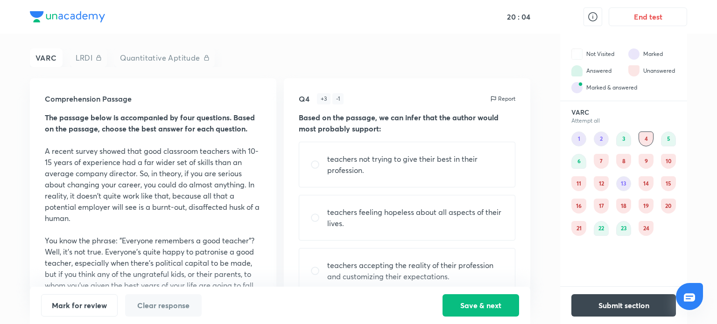
click at [315, 218] on input "radio" at bounding box center [318, 217] width 17 height 9
click at [187, 307] on button "Clear response" at bounding box center [163, 305] width 77 height 22
radio input "false"
click at [644, 138] on div "4" at bounding box center [645, 139] width 15 height 15
click at [600, 160] on div "7" at bounding box center [601, 161] width 15 height 15
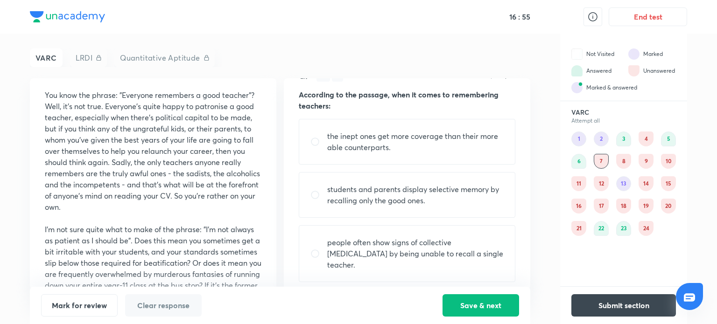
scroll to position [22, 0]
click at [316, 143] on input "radio" at bounding box center [318, 142] width 17 height 9
radio input "true"
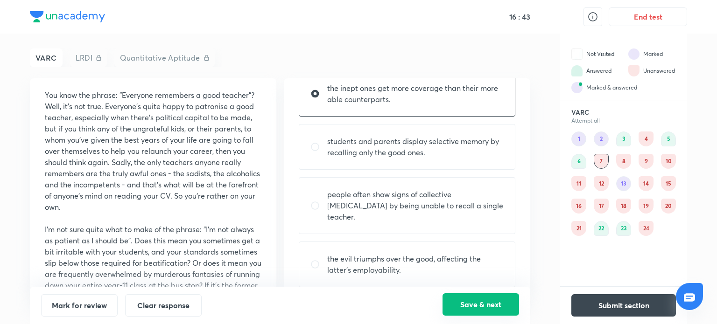
click at [478, 301] on button "Save & next" at bounding box center [480, 305] width 77 height 22
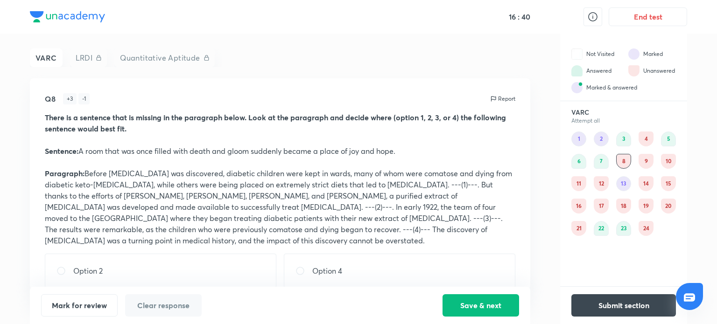
click at [626, 158] on div "8" at bounding box center [623, 161] width 15 height 15
click at [648, 184] on div "14" at bounding box center [645, 183] width 15 height 15
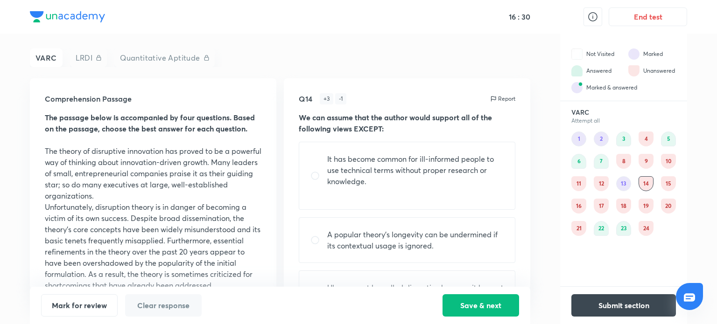
click at [144, 197] on p "The theory of disruptive innovation has proved to be a powerful way of thinking…" at bounding box center [153, 174] width 217 height 56
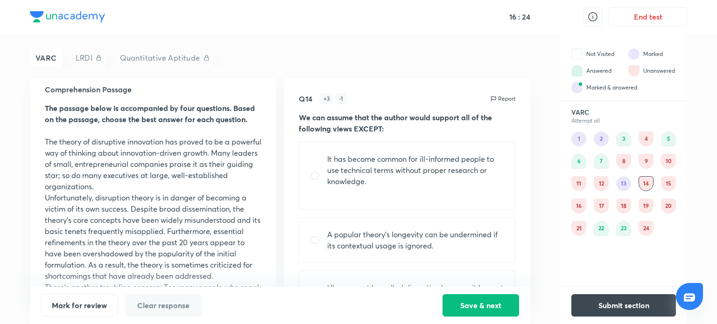
click at [666, 181] on div "15" at bounding box center [668, 183] width 15 height 15
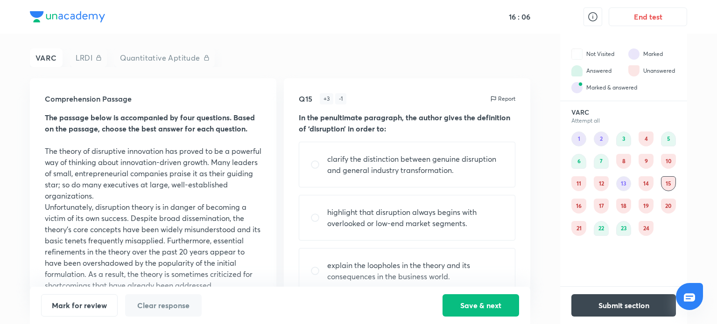
click at [668, 183] on div "15" at bounding box center [668, 183] width 15 height 15
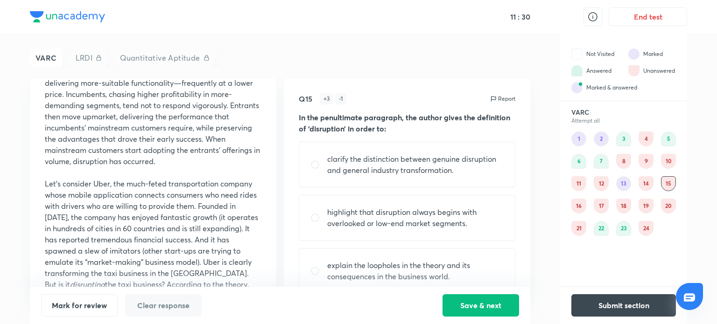
click at [315, 216] on input "radio" at bounding box center [318, 217] width 17 height 9
radio input "true"
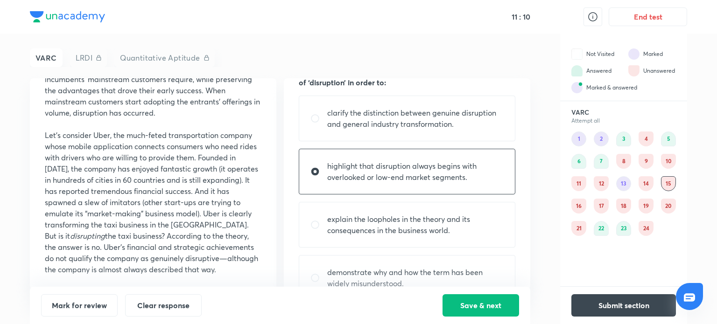
scroll to position [47, 0]
click at [315, 224] on input "radio" at bounding box center [318, 224] width 17 height 9
radio input "true"
radio input "false"
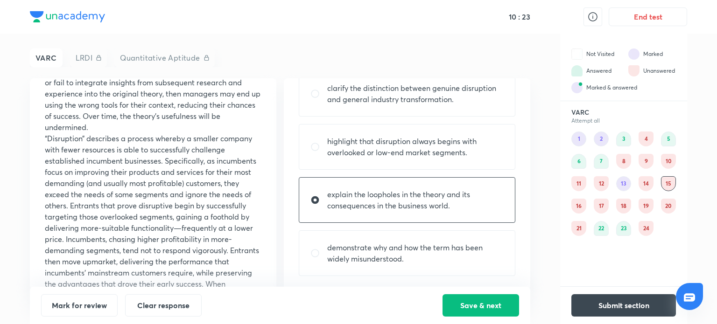
scroll to position [383, 0]
click at [319, 252] on input "radio" at bounding box center [318, 253] width 17 height 9
radio input "true"
radio input "false"
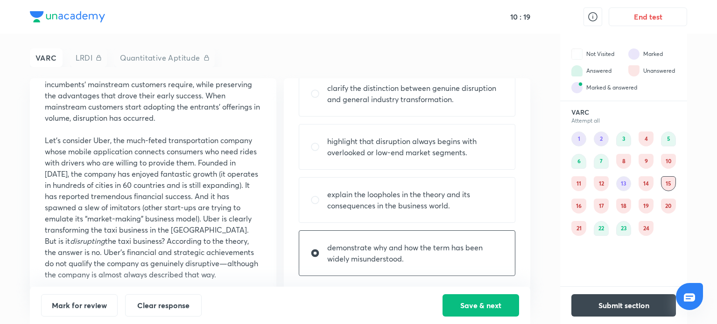
scroll to position [576, 0]
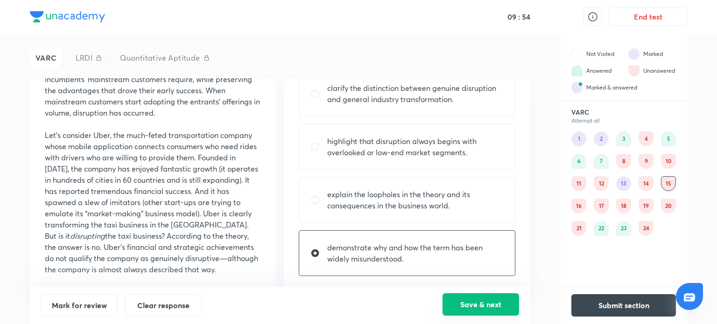
click at [482, 301] on button "Save & next" at bounding box center [480, 305] width 77 height 22
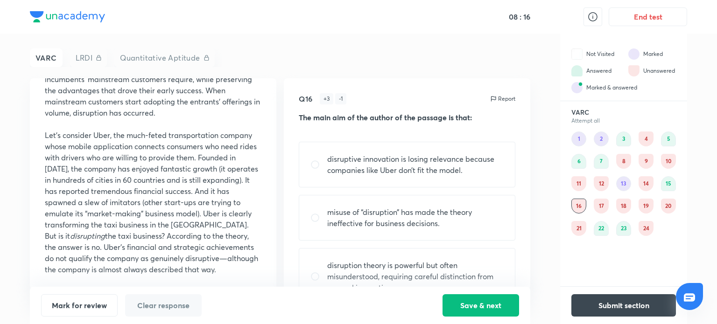
scroll to position [50, 0]
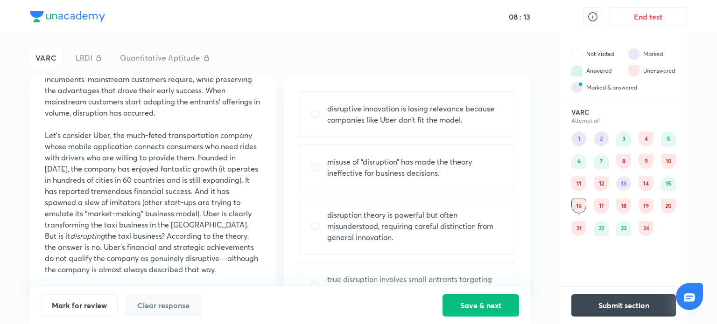
click at [314, 164] on input "radio" at bounding box center [318, 167] width 17 height 9
radio input "true"
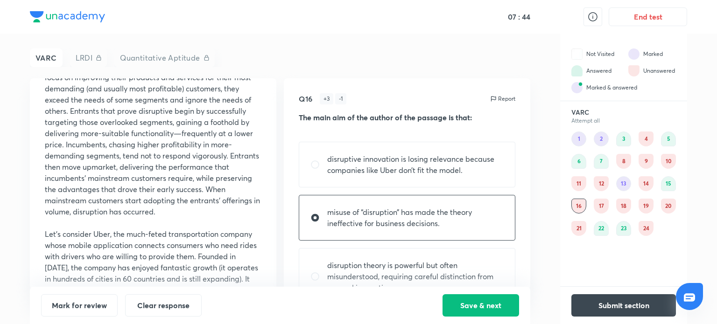
scroll to position [82, 0]
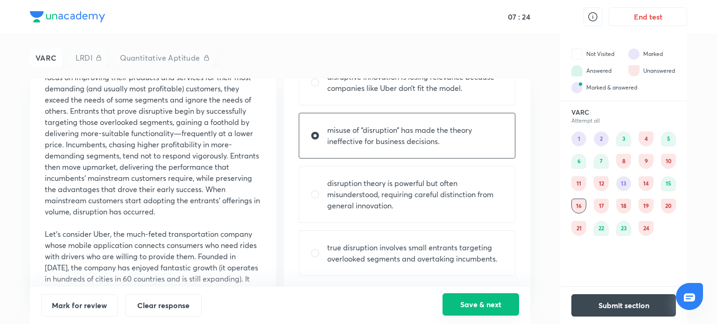
click at [485, 306] on button "Save & next" at bounding box center [480, 305] width 77 height 22
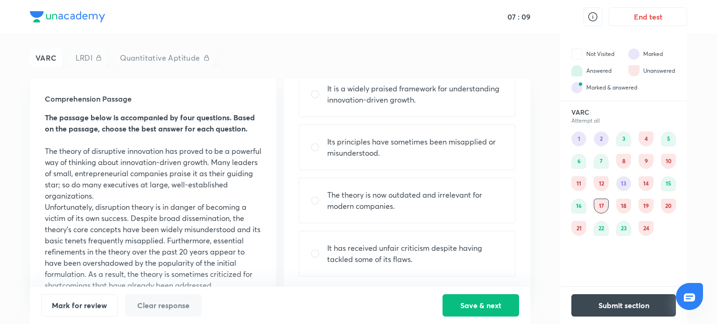
scroll to position [71, 0]
click at [312, 201] on input "radio" at bounding box center [318, 200] width 17 height 9
radio input "true"
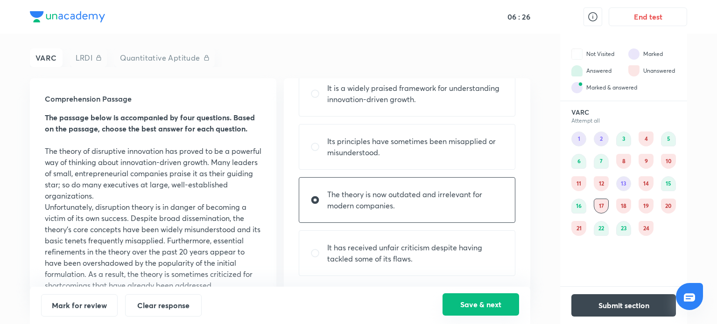
click at [474, 302] on button "Save & next" at bounding box center [480, 305] width 77 height 22
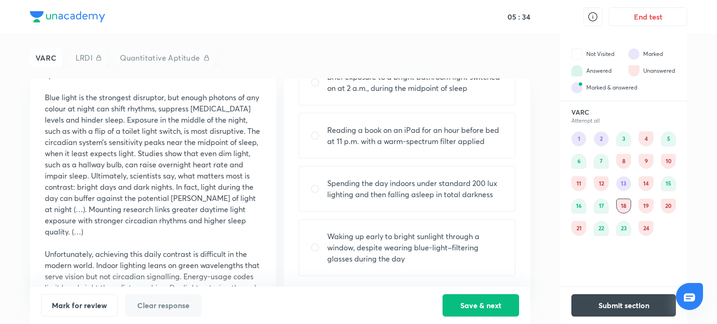
scroll to position [0, 0]
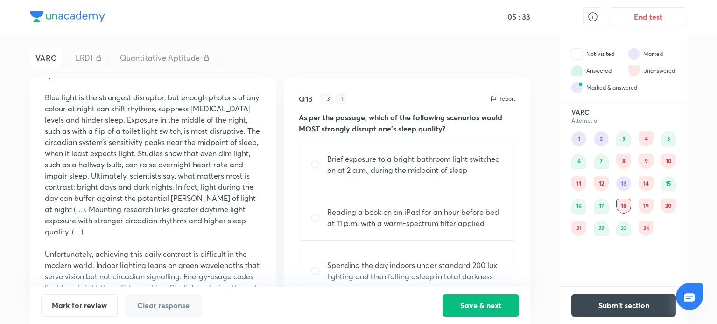
click at [315, 162] on input "radio" at bounding box center [318, 164] width 17 height 9
radio input "true"
click at [317, 218] on input "radio" at bounding box center [318, 217] width 17 height 9
radio input "true"
radio input "false"
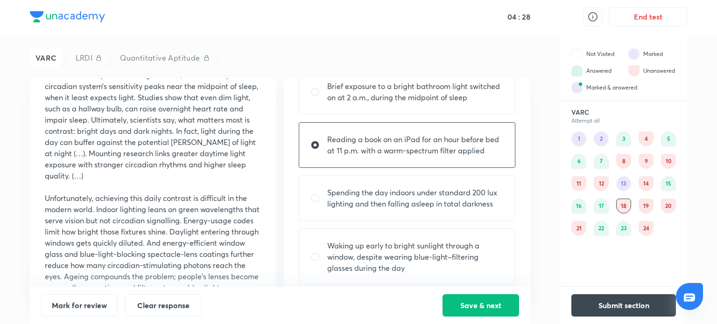
scroll to position [73, 0]
click at [487, 307] on button "Save & next" at bounding box center [480, 305] width 77 height 22
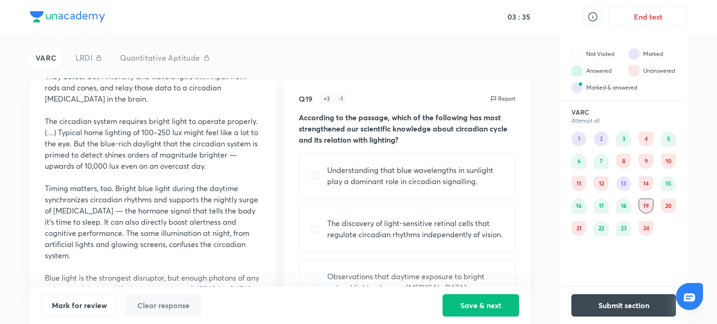
scroll to position [164, 0]
click at [668, 207] on div "20" at bounding box center [668, 206] width 15 height 15
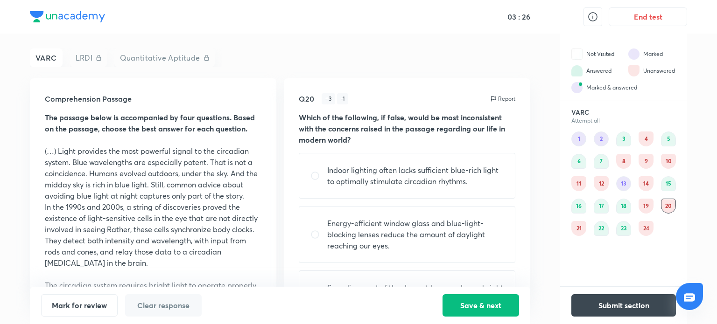
click at [574, 231] on div "21" at bounding box center [578, 228] width 15 height 15
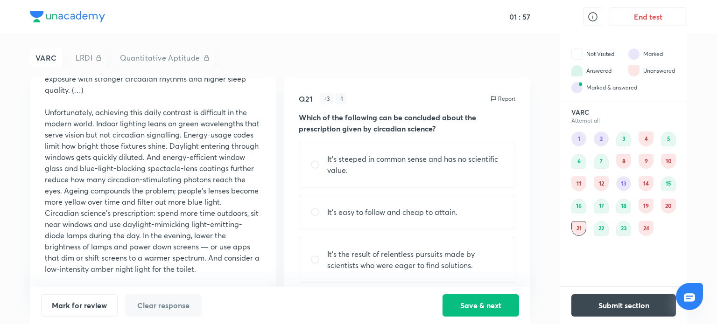
scroll to position [49, 0]
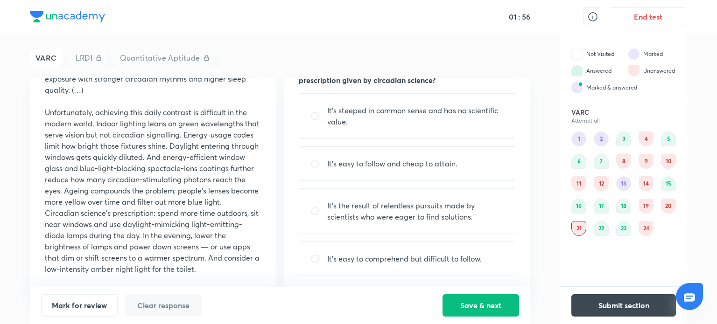
click at [314, 259] on input "radio" at bounding box center [318, 258] width 17 height 9
radio input "true"
click at [474, 309] on button "Save & next" at bounding box center [480, 305] width 77 height 22
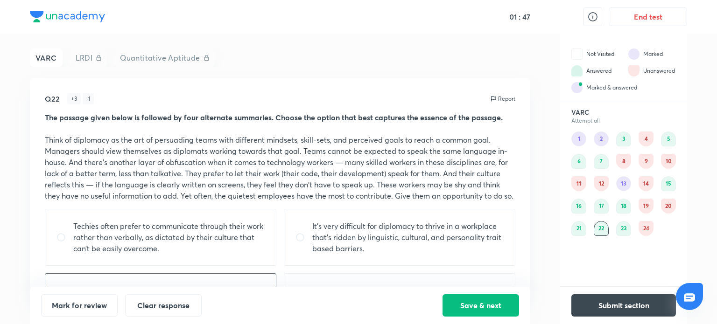
scroll to position [55, 0]
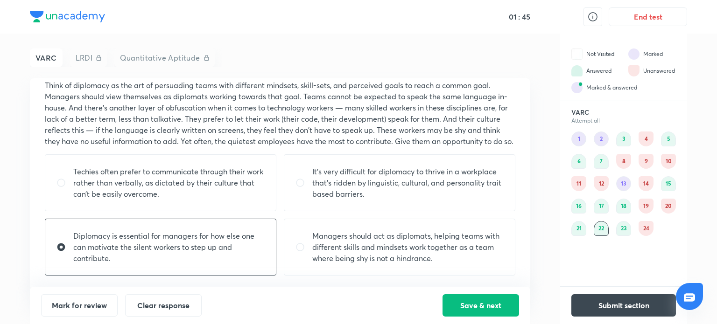
click at [644, 203] on div "19" at bounding box center [645, 206] width 15 height 15
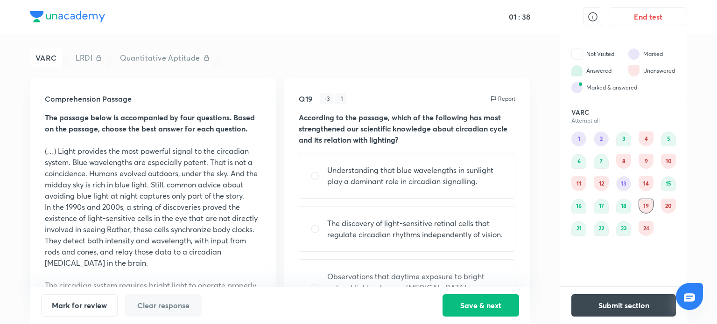
click at [650, 205] on div "19" at bounding box center [645, 206] width 15 height 15
click at [669, 205] on div "20" at bounding box center [668, 206] width 15 height 15
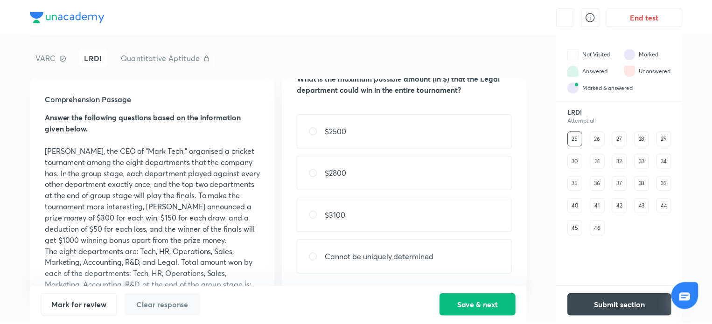
scroll to position [37, 0]
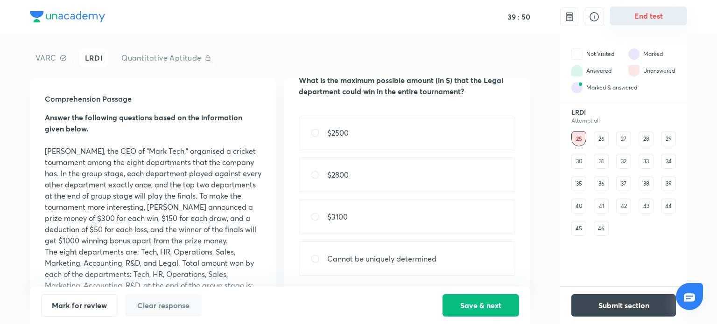
click at [636, 14] on button "End test" at bounding box center [648, 16] width 77 height 19
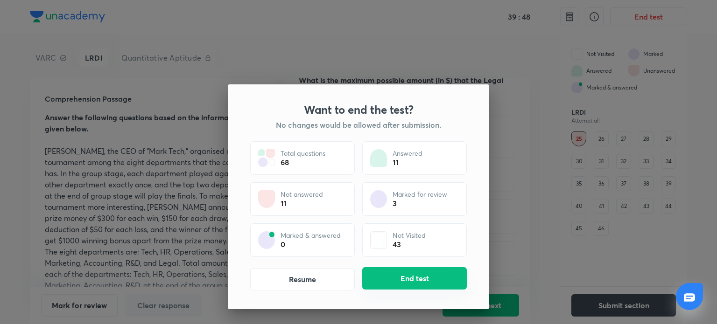
click at [424, 272] on button "End test" at bounding box center [414, 278] width 105 height 22
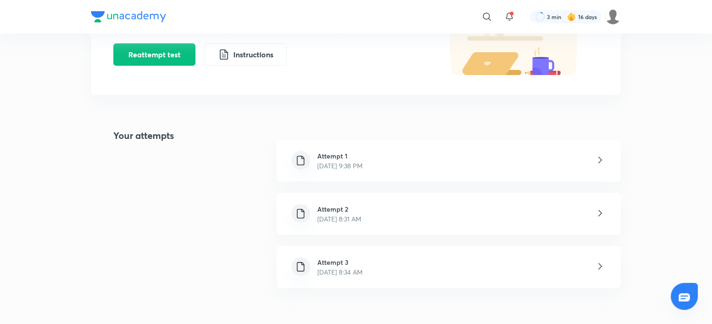
scroll to position [220, 0]
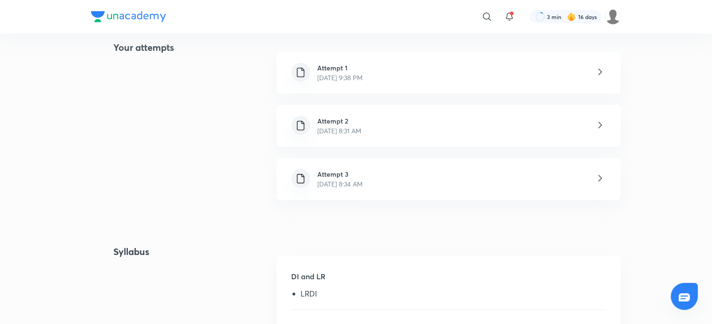
click at [600, 178] on icon at bounding box center [600, 179] width 12 height 12
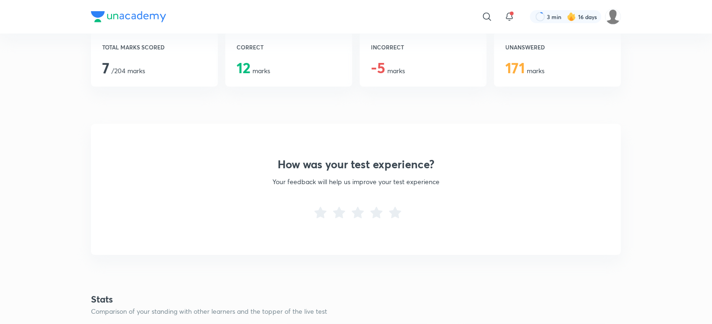
scroll to position [183, 0]
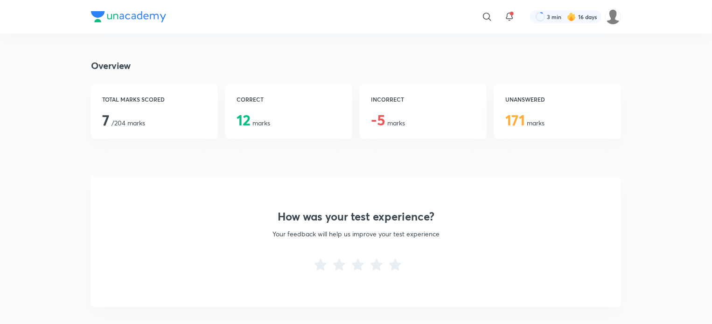
click at [266, 119] on span "12 marks" at bounding box center [254, 123] width 34 height 9
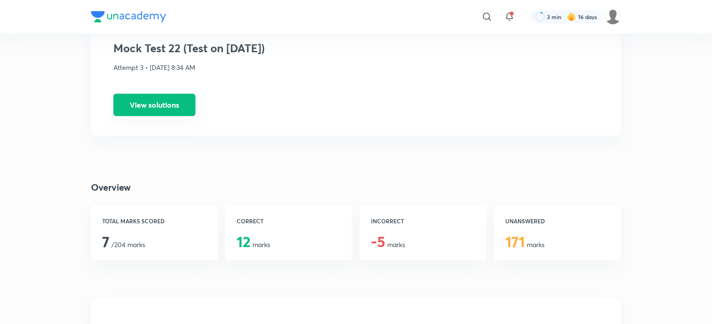
click at [166, 103] on button "View solutions" at bounding box center [154, 105] width 82 height 22
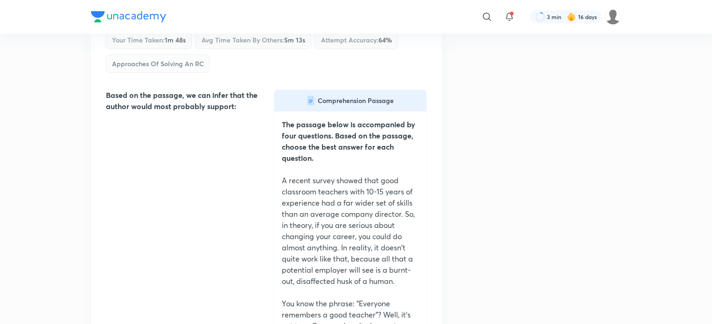
scroll to position [1618, 0]
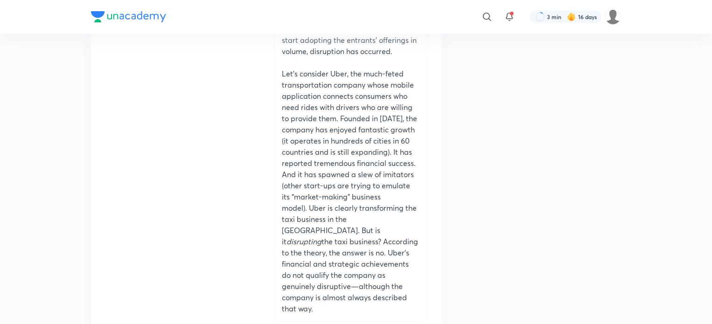
scroll to position [14113, 0]
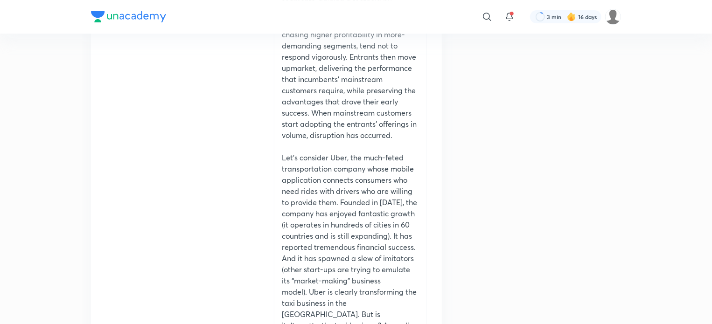
drag, startPoint x: 367, startPoint y: 188, endPoint x: 368, endPoint y: 195, distance: 7.1
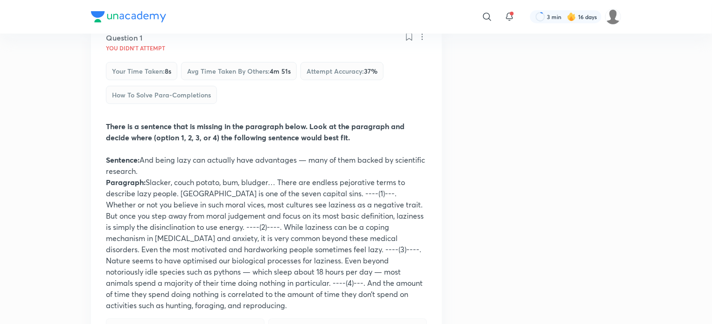
scroll to position [0, 0]
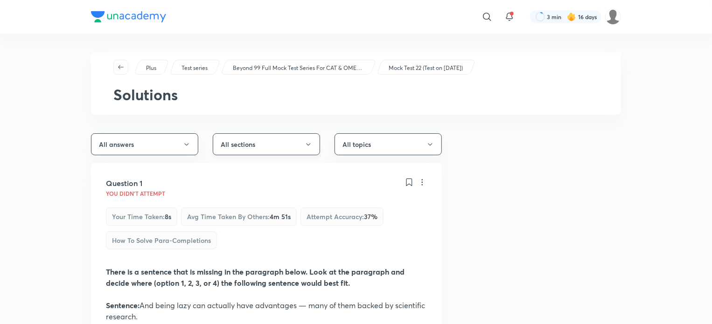
click at [313, 142] on button "All sections" at bounding box center [266, 144] width 107 height 22
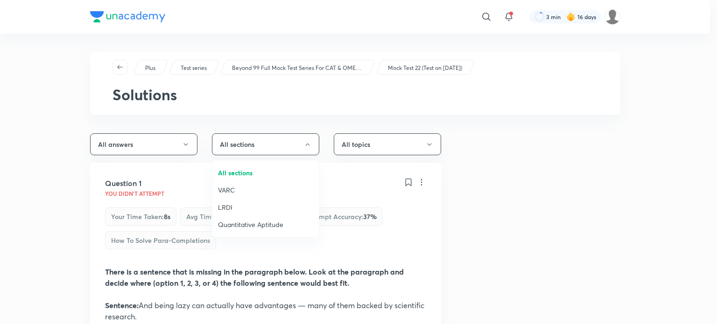
click at [255, 192] on span "VARC" at bounding box center [265, 190] width 95 height 10
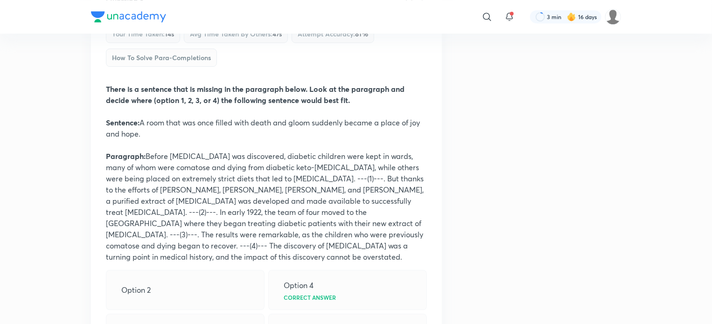
scroll to position [6705, 0]
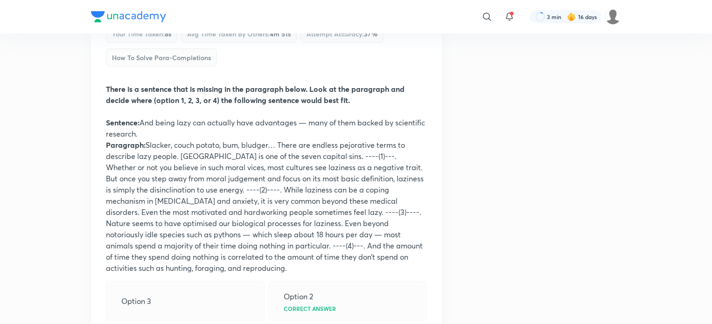
scroll to position [0, 0]
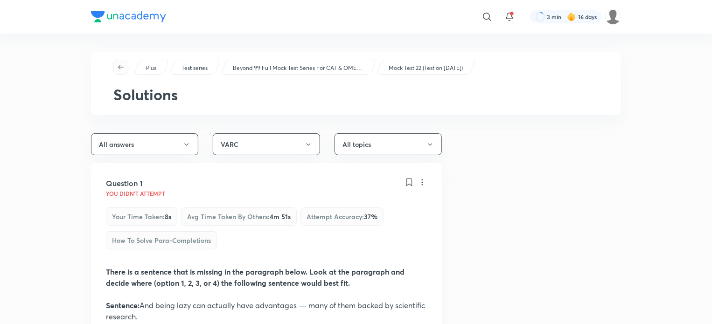
click at [119, 68] on icon "button" at bounding box center [120, 66] width 7 height 7
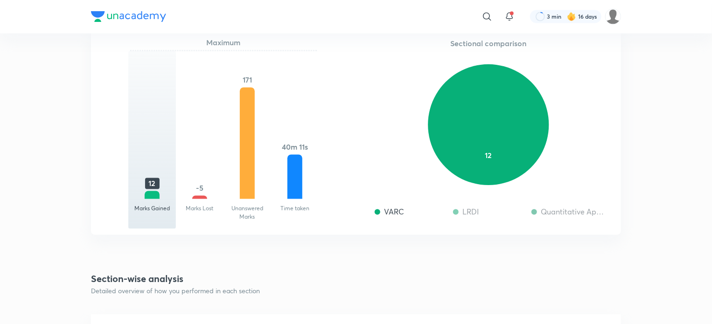
scroll to position [875, 0]
click at [375, 212] on div at bounding box center [378, 212] width 6 height 6
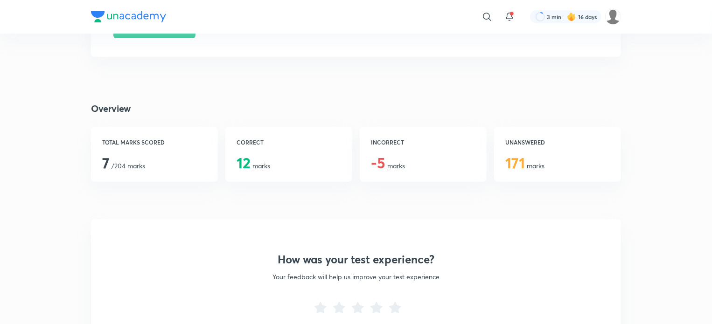
scroll to position [0, 0]
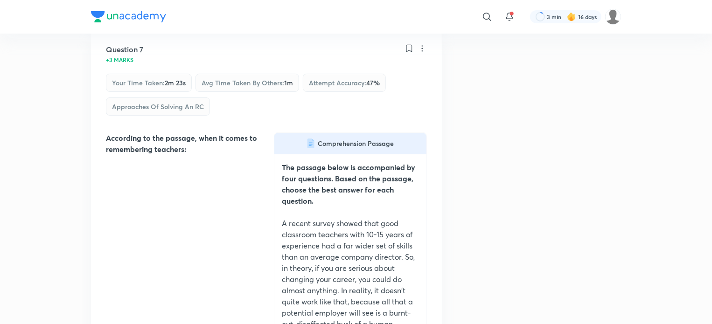
scroll to position [5442, 0]
